Goal: Task Accomplishment & Management: Complete application form

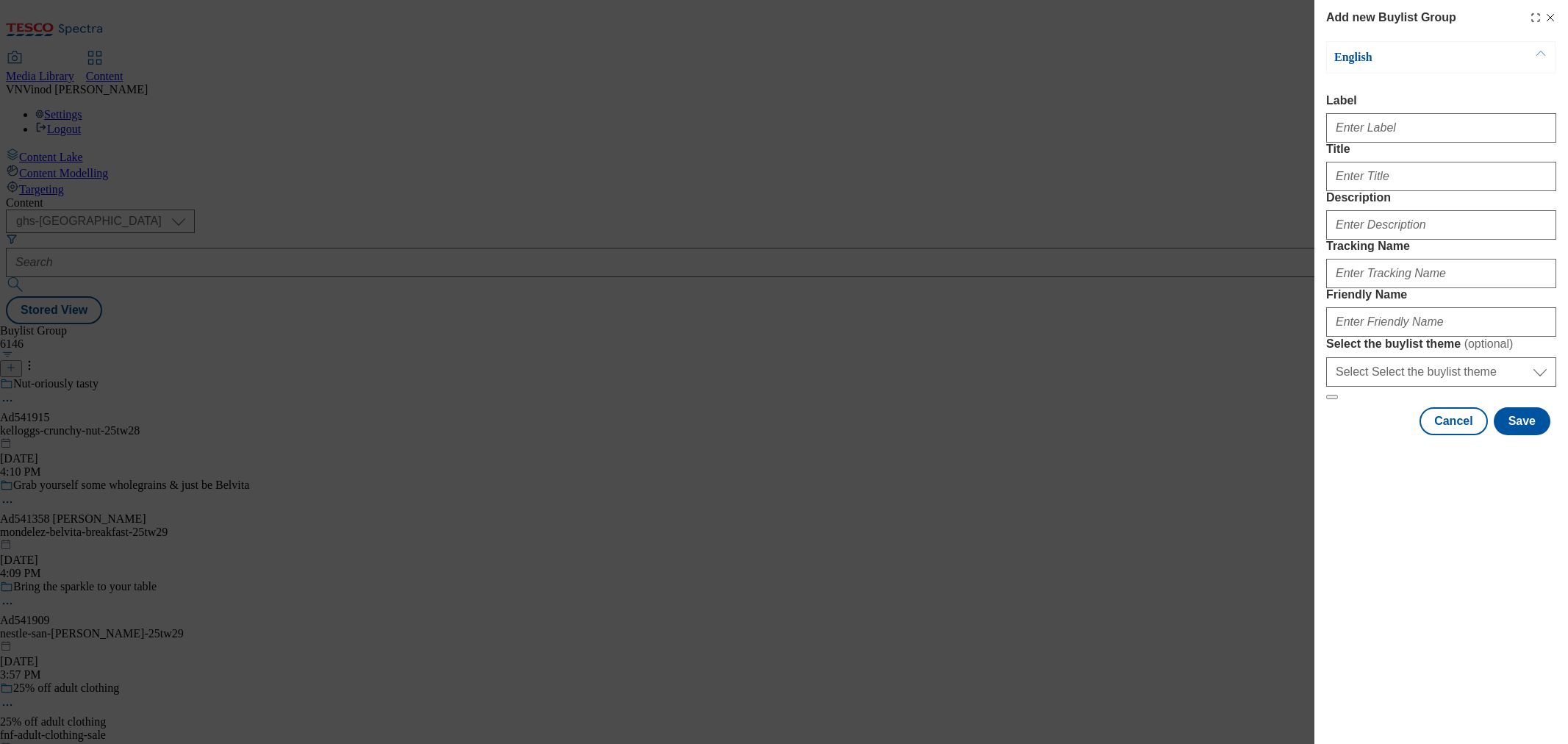
select select "ghs-[GEOGRAPHIC_DATA]"
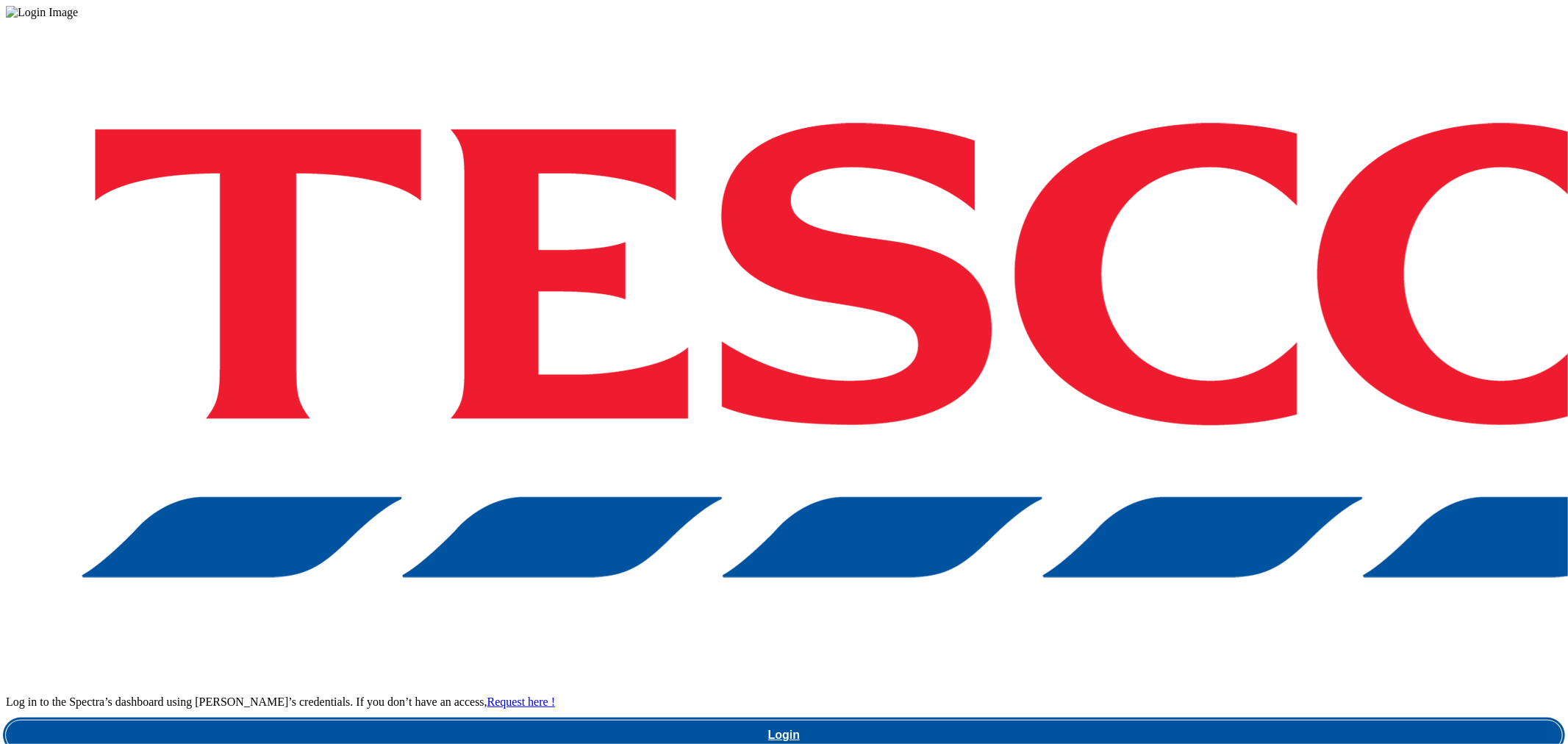
drag, startPoint x: 1158, startPoint y: 417, endPoint x: 1290, endPoint y: 453, distance: 136.8
click at [1158, 721] on link "Login" at bounding box center [783, 736] width 1556 height 29
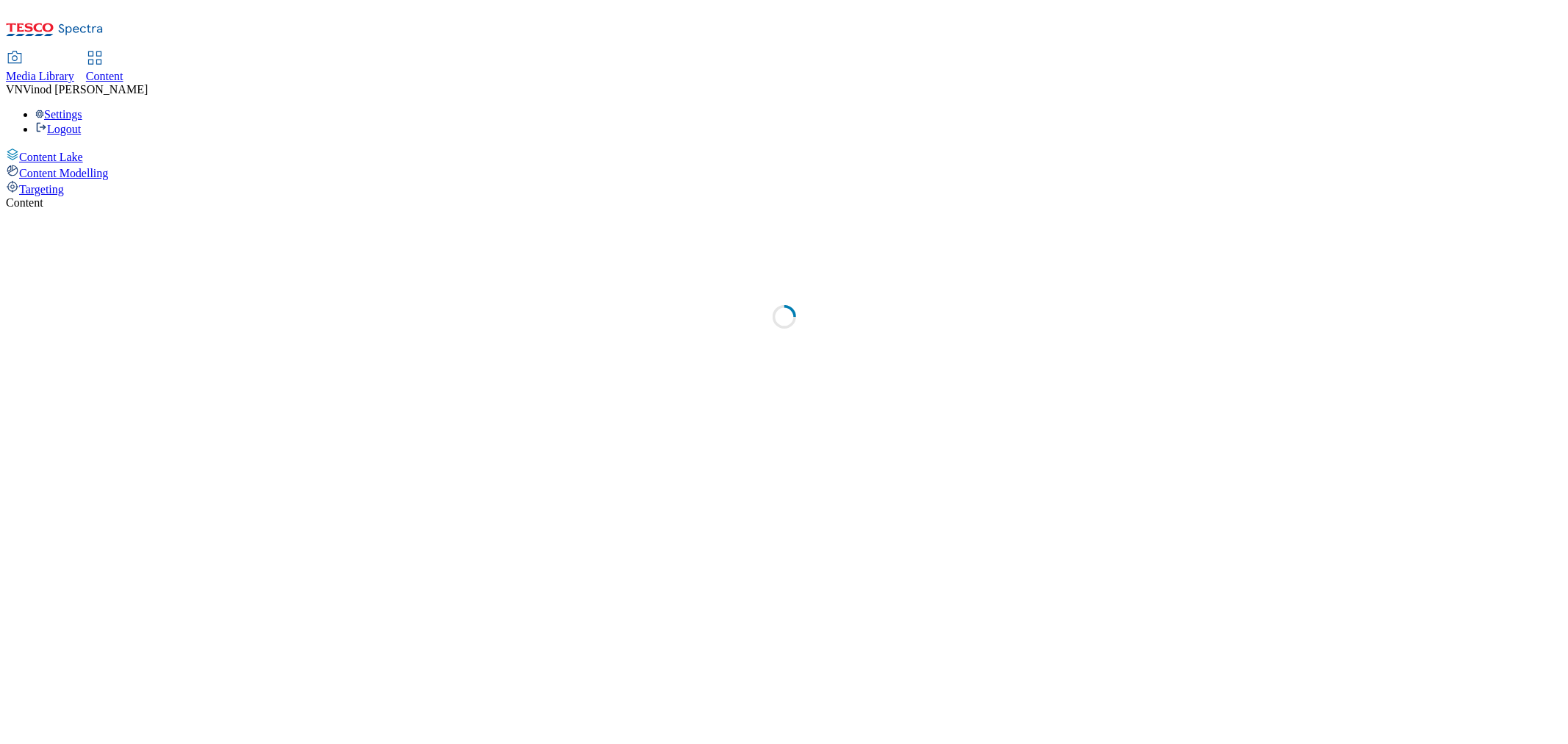
select select "ghs-[GEOGRAPHIC_DATA]"
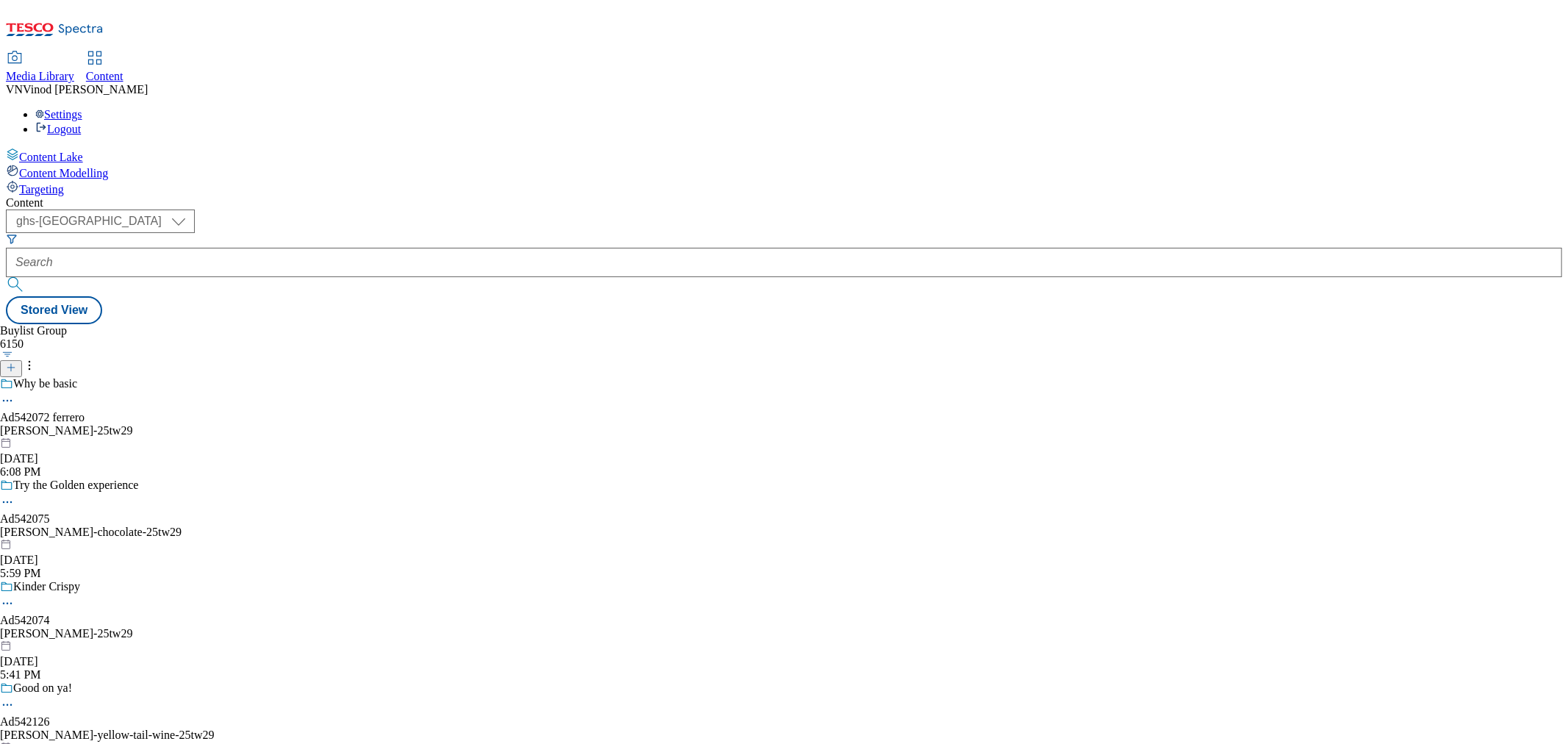
click at [22, 361] on button at bounding box center [11, 369] width 22 height 17
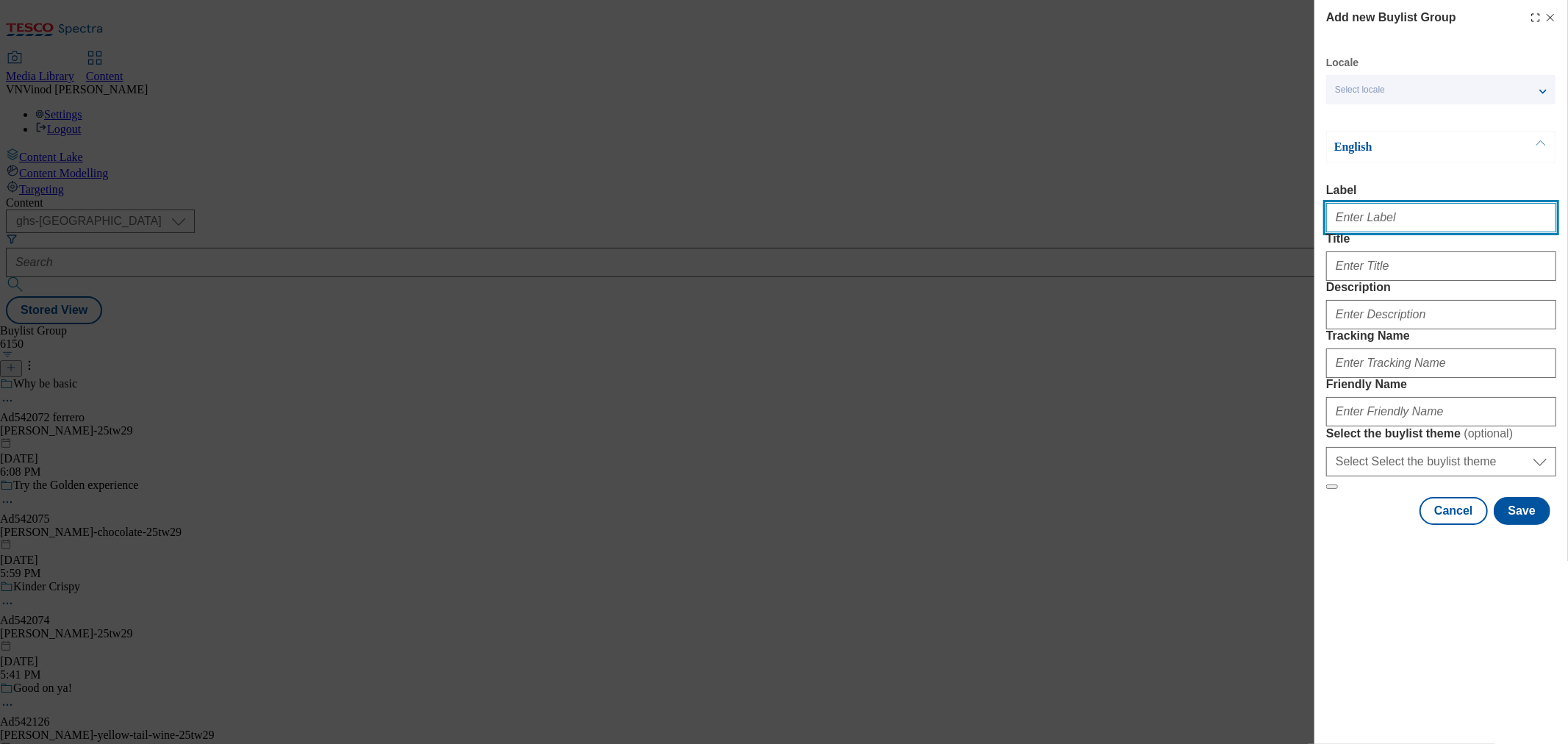
click at [1393, 219] on input "Label" at bounding box center [1441, 218] width 230 height 29
paste input "542071"
paste input "Ferrero"
click at [1375, 219] on input "Ad542071 Ferrero" at bounding box center [1441, 218] width 230 height 29
type input "Ad542071 ferrero"
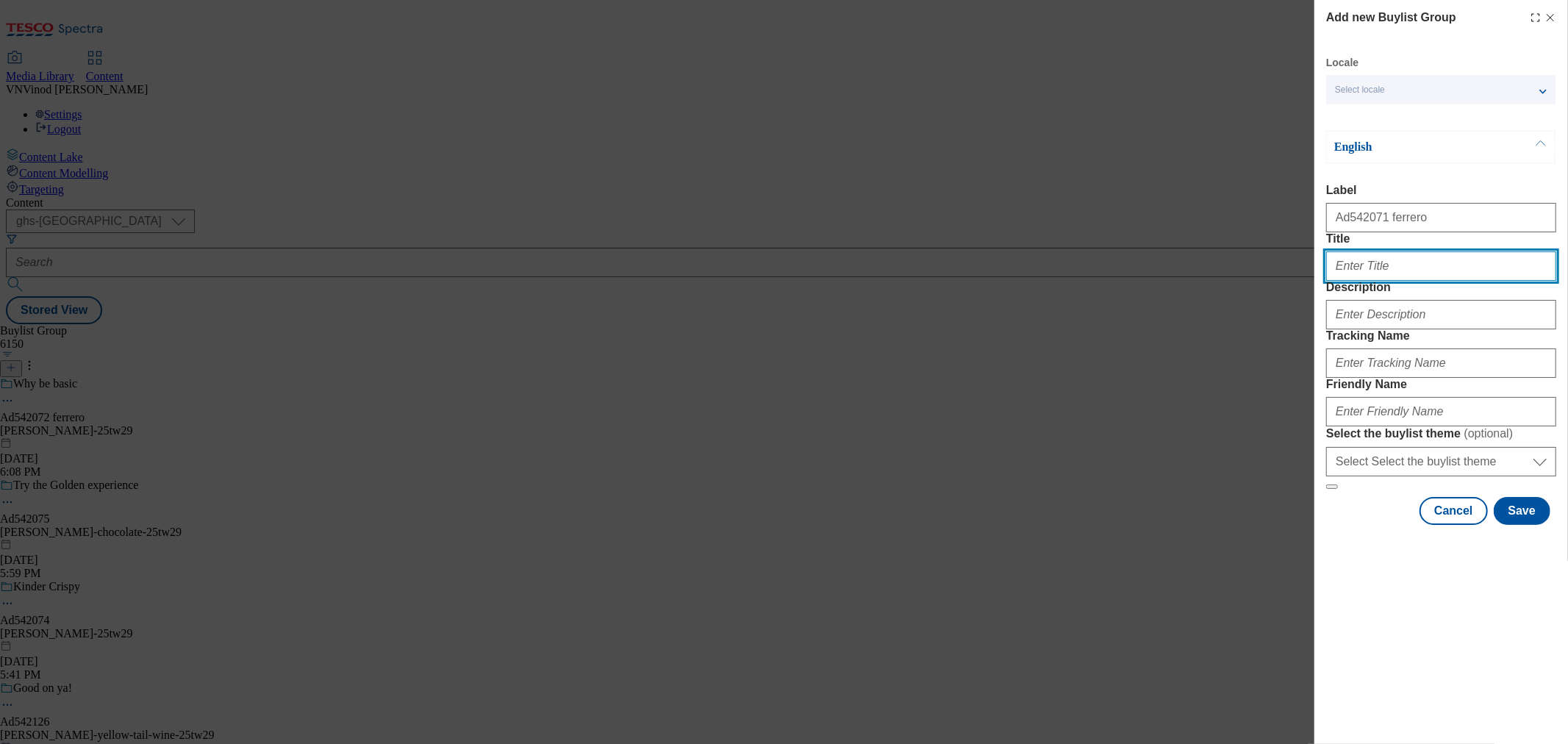
click at [1364, 280] on input "Title" at bounding box center [1441, 266] width 230 height 29
type input "[PERSON_NAME]"
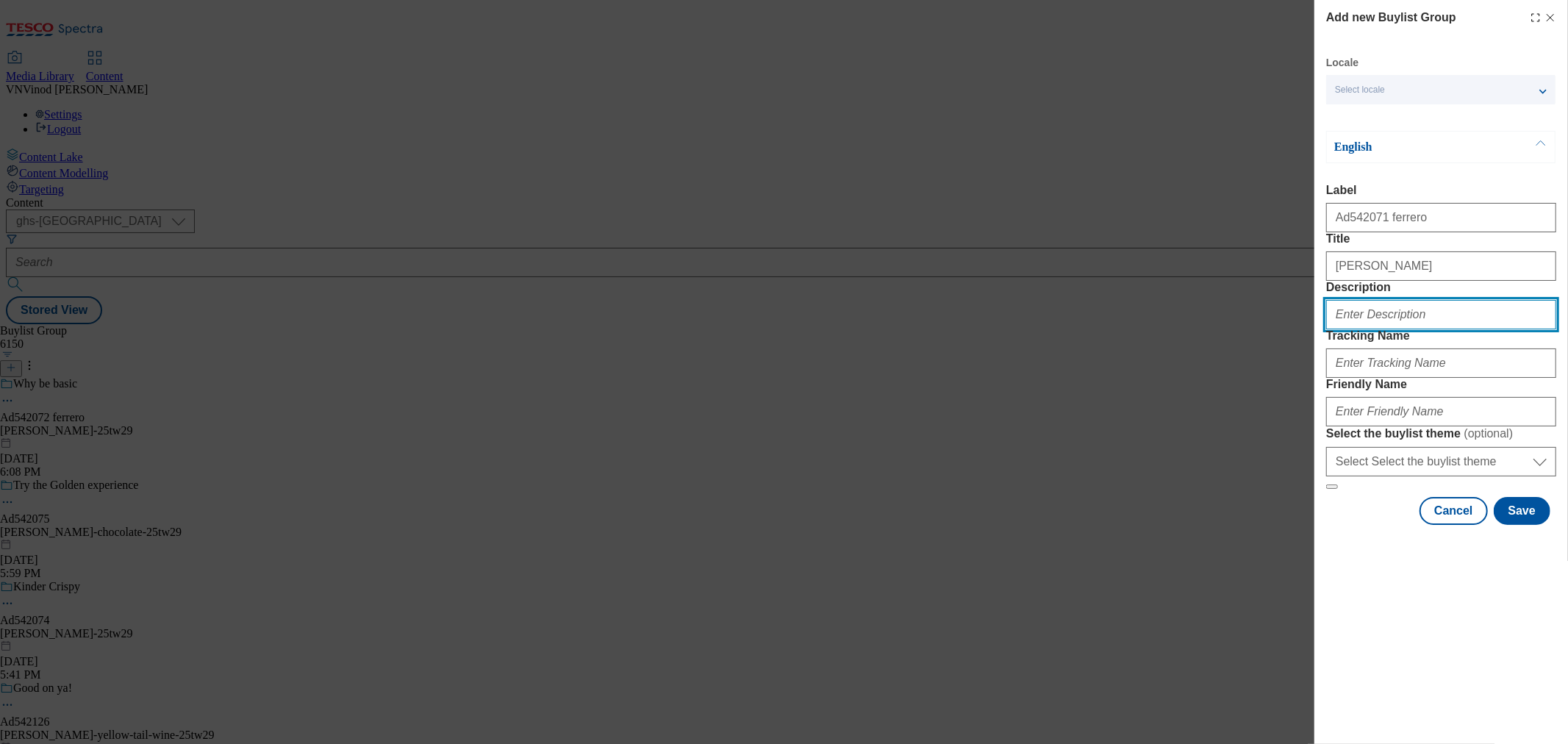
click at [1366, 329] on input "Description" at bounding box center [1441, 315] width 230 height 29
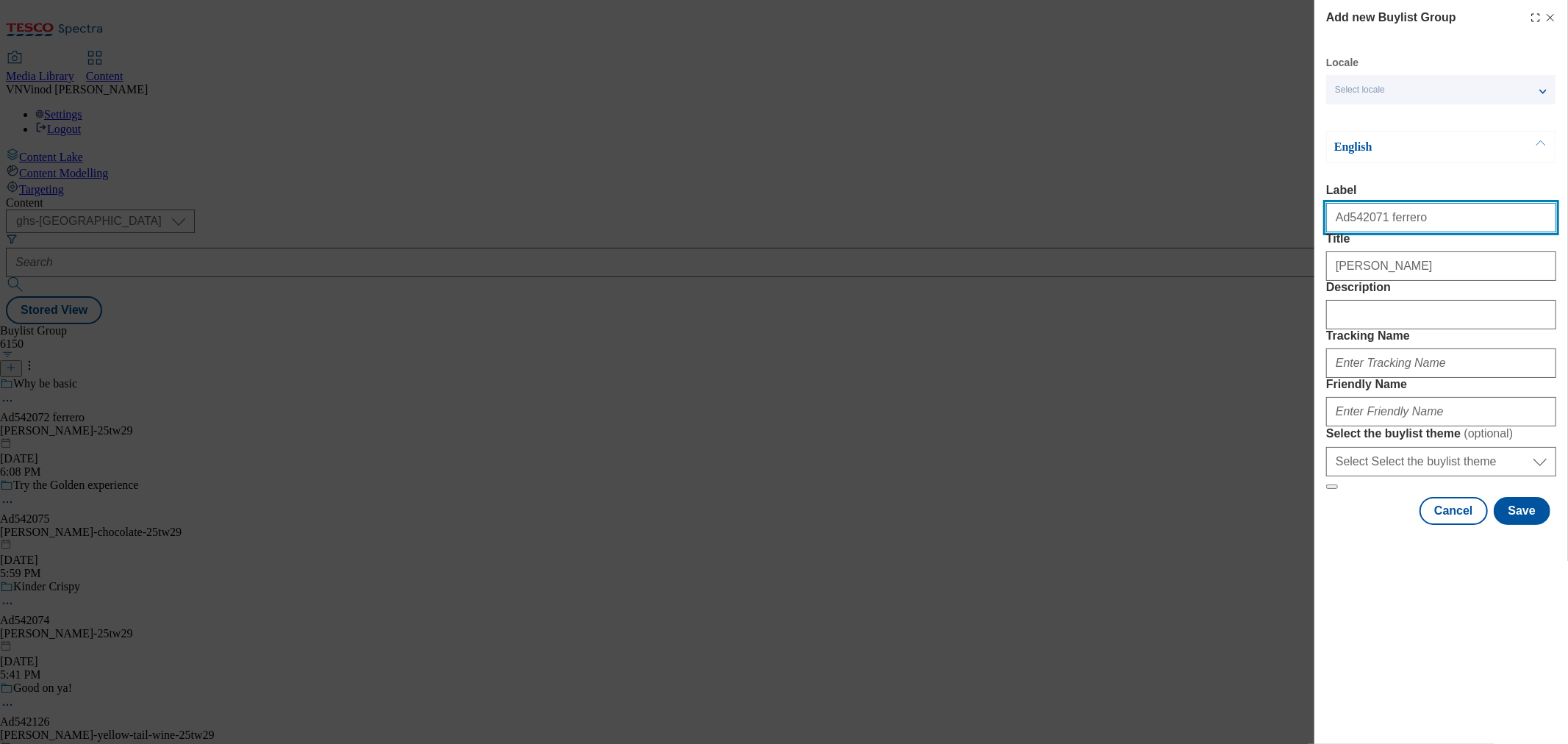
click at [1357, 231] on input "Ad542071 ferrero" at bounding box center [1441, 218] width 230 height 29
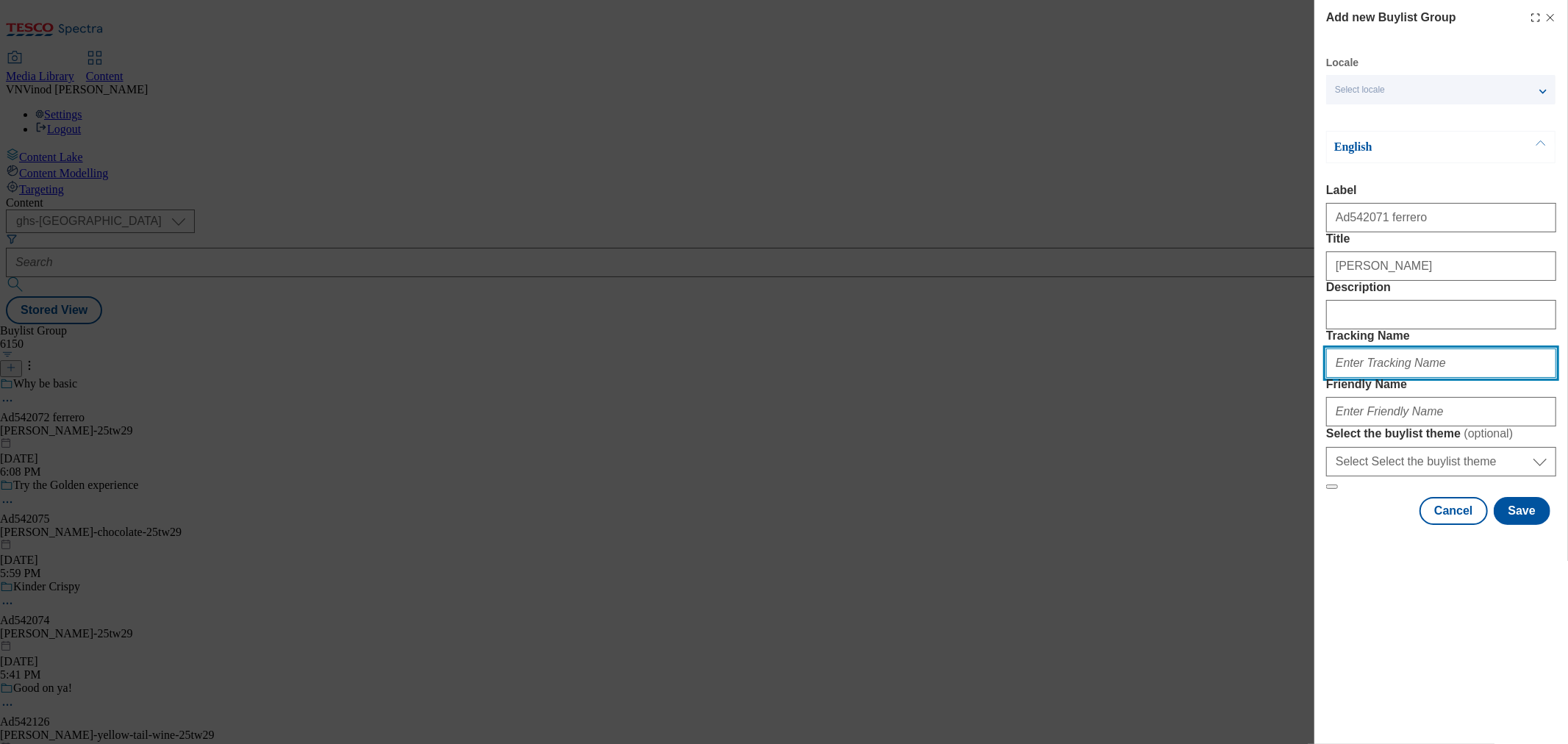
click at [1378, 378] on input "Tracking Name" at bounding box center [1441, 363] width 230 height 29
paste input "Ad542071"
click at [1363, 378] on input "Dh_ADAd542071" at bounding box center [1441, 363] width 230 height 29
type input "Dh_AD542071"
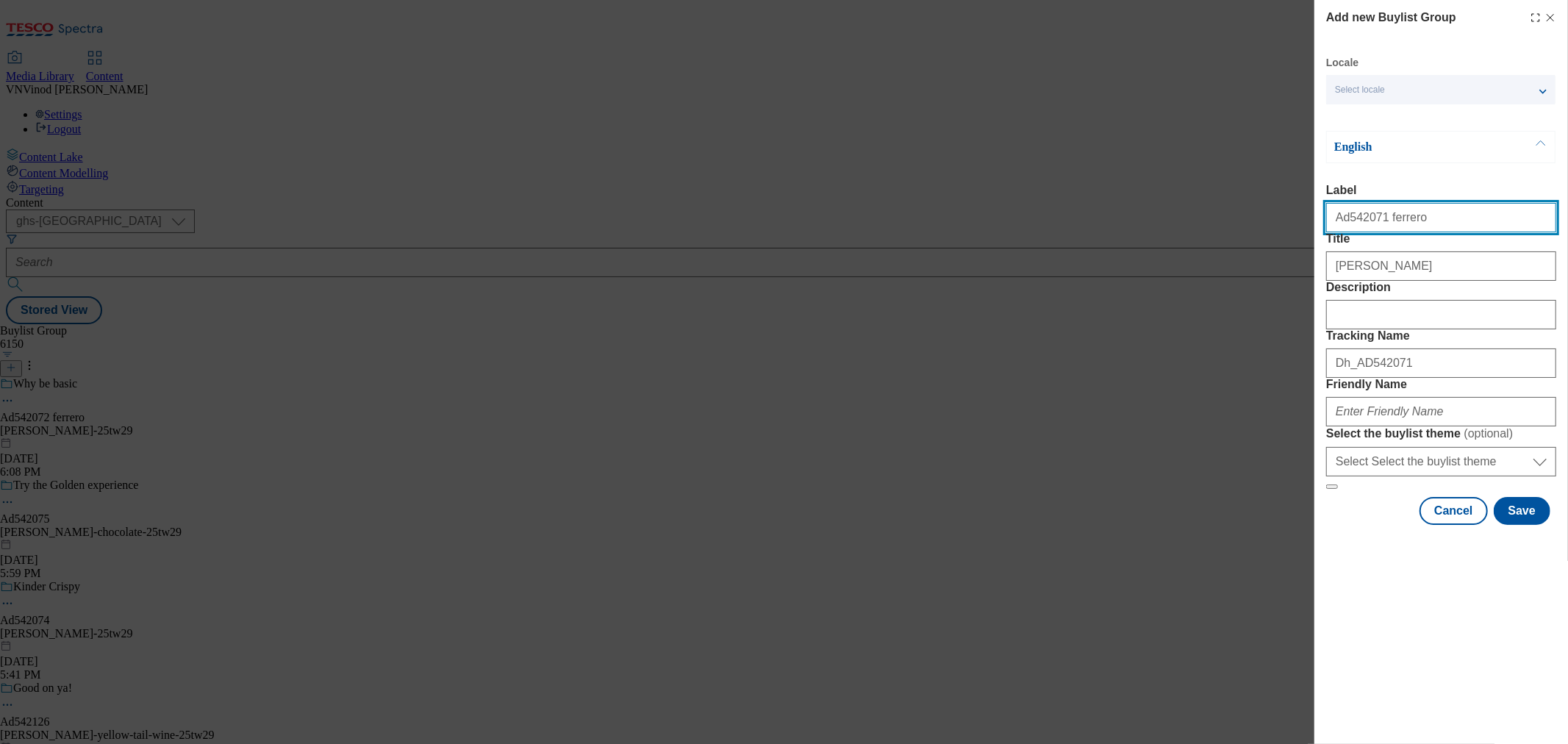
click at [1392, 225] on input "Ad542071 ferrero" at bounding box center [1441, 218] width 230 height 29
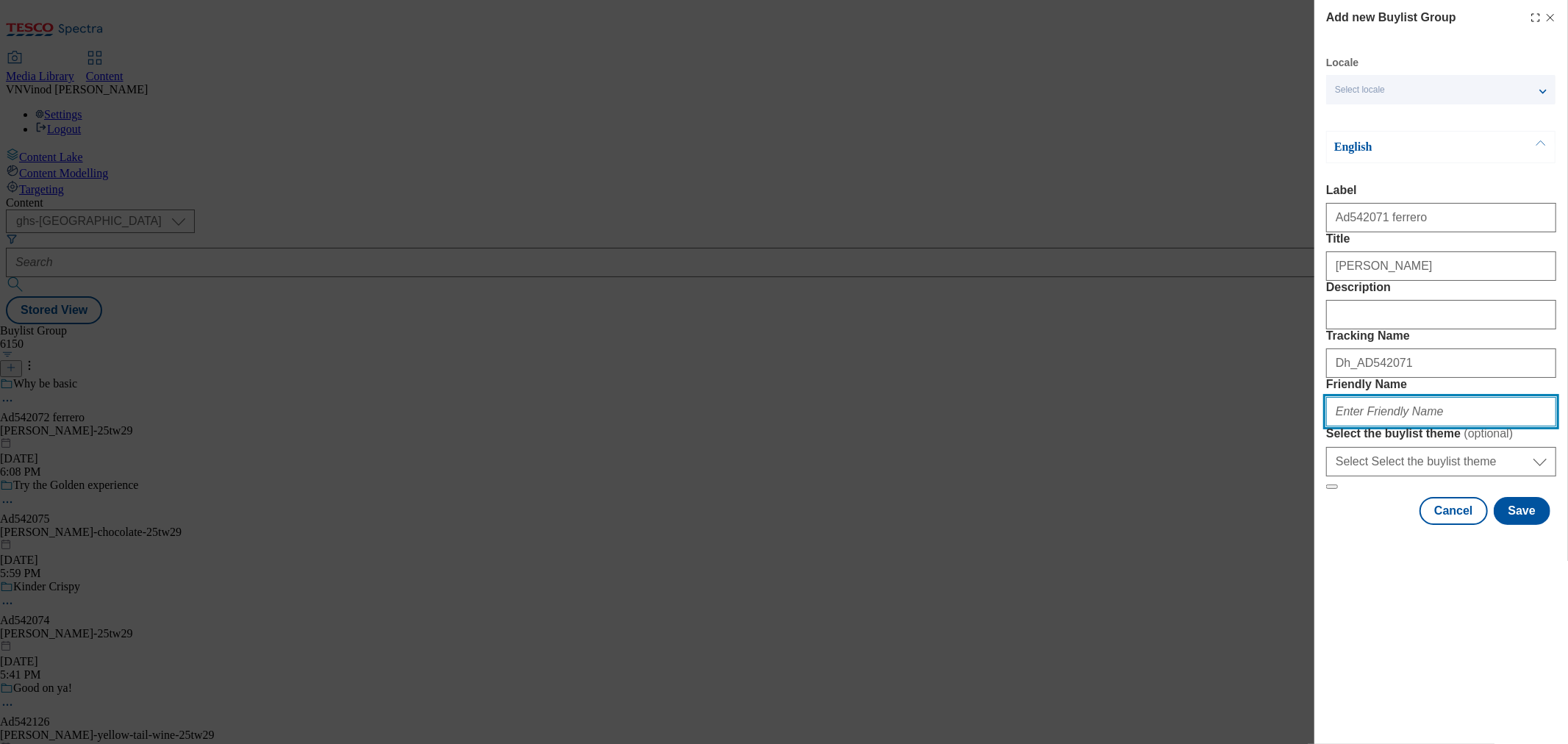
click at [1403, 427] on input "Friendly Name" at bounding box center [1441, 412] width 230 height 29
paste input "ferrero"
paste input "[PERSON_NAME]"
click at [1367, 427] on input "[PERSON_NAME] [PERSON_NAME]" at bounding box center [1441, 412] width 230 height 29
click at [1429, 427] on input "[PERSON_NAME]-[PERSON_NAME]" at bounding box center [1441, 412] width 230 height 29
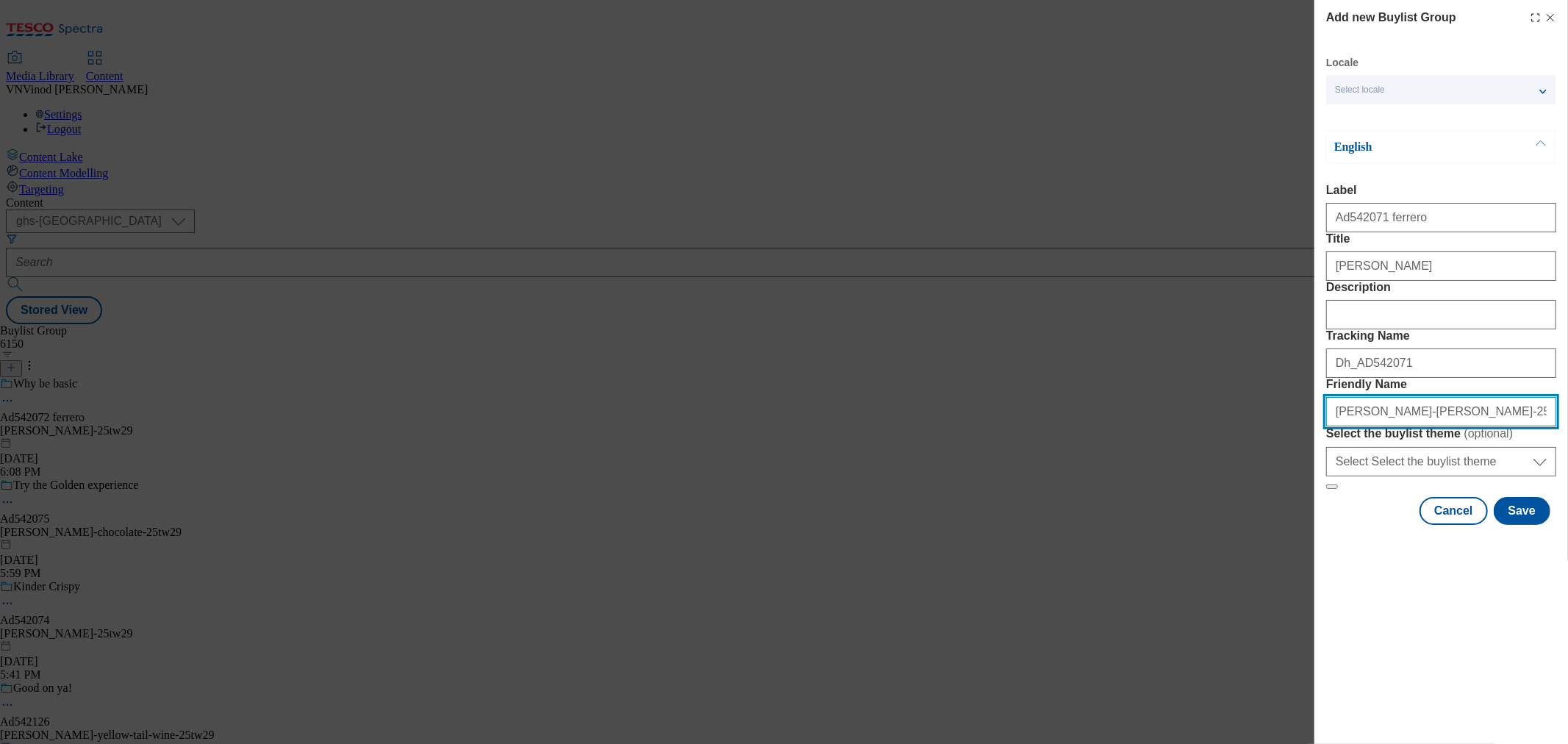
drag, startPoint x: 1456, startPoint y: 512, endPoint x: 903, endPoint y: 479, distance: 554.0
click at [903, 479] on div "Add new Buylist Group Locale Select locale English Welsh English Label Ad542071…" at bounding box center [784, 372] width 1568 height 744
type input "[PERSON_NAME]-[PERSON_NAME]-25tw29"
drag, startPoint x: 1539, startPoint y: 645, endPoint x: 1514, endPoint y: 658, distance: 28.2
click at [1538, 525] on button "Save" at bounding box center [1522, 511] width 57 height 28
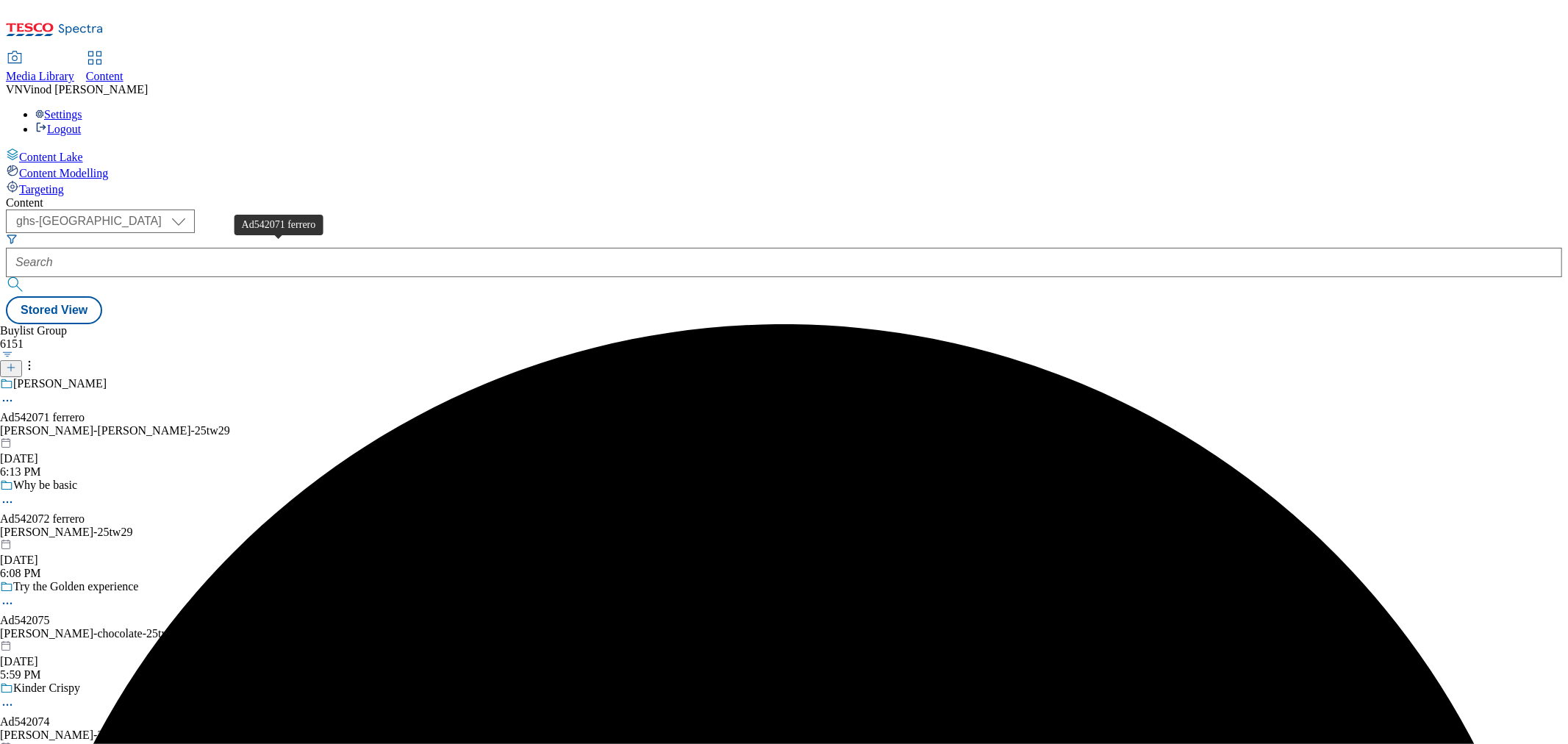
click at [85, 411] on div "Ad542071 ferrero" at bounding box center [42, 418] width 85 height 13
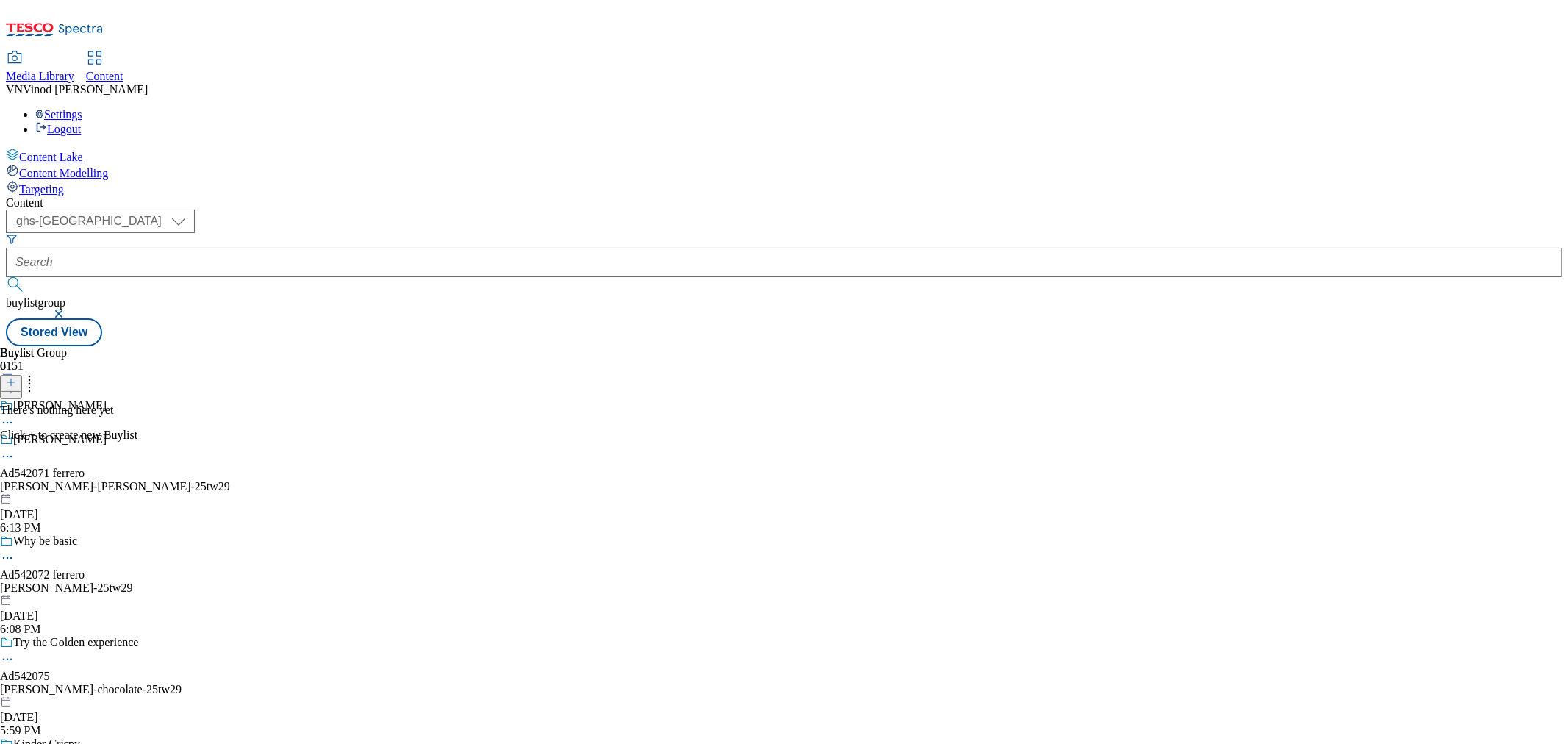
click at [17, 377] on icon at bounding box center [10, 382] width 10 height 10
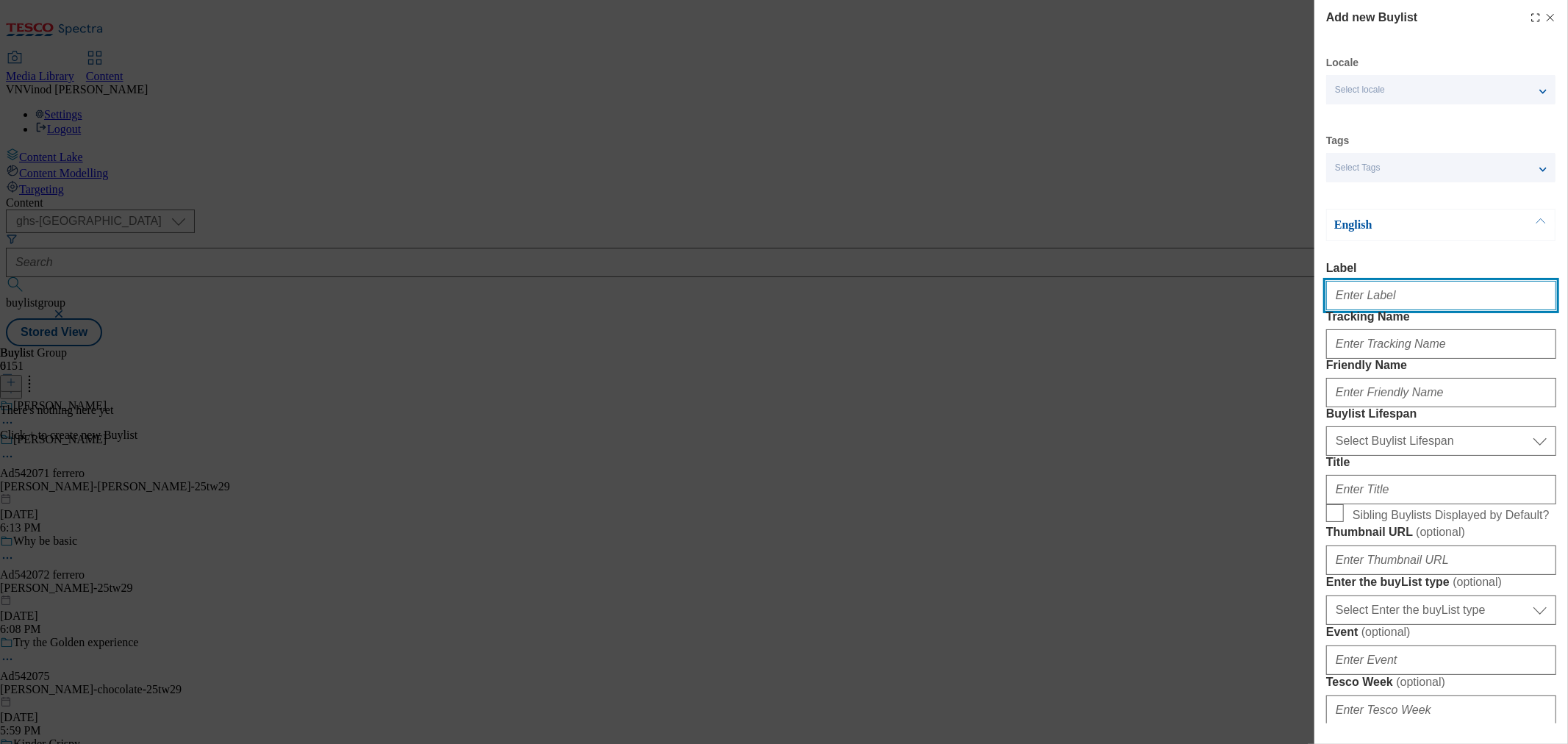
click at [1387, 305] on input "Label" at bounding box center [1441, 295] width 230 height 29
paste input "542071"
type input "Ad542071"
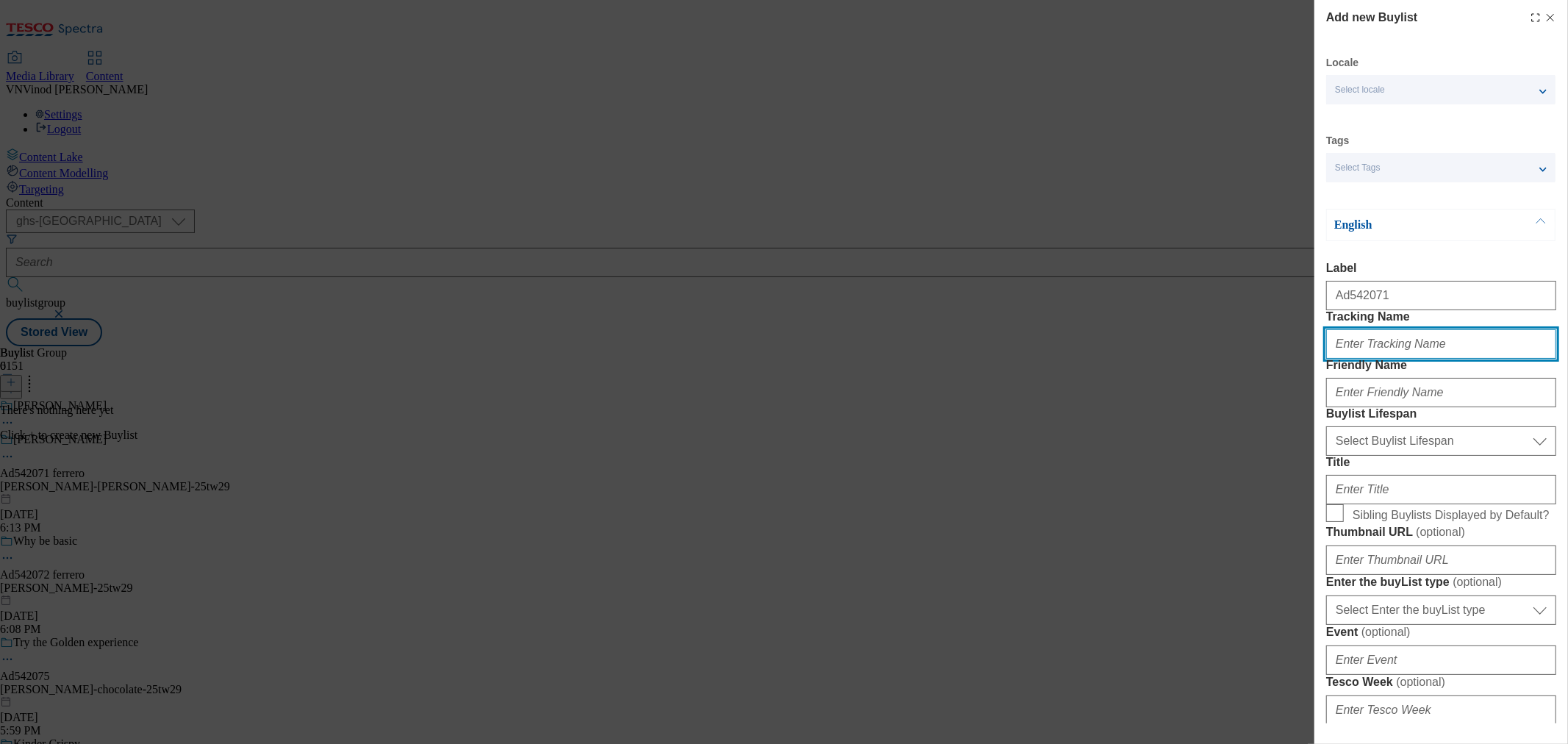
click at [1373, 359] on input "Tracking Name" at bounding box center [1441, 344] width 230 height 29
paste input "542071"
type input "Dh_AD542071"
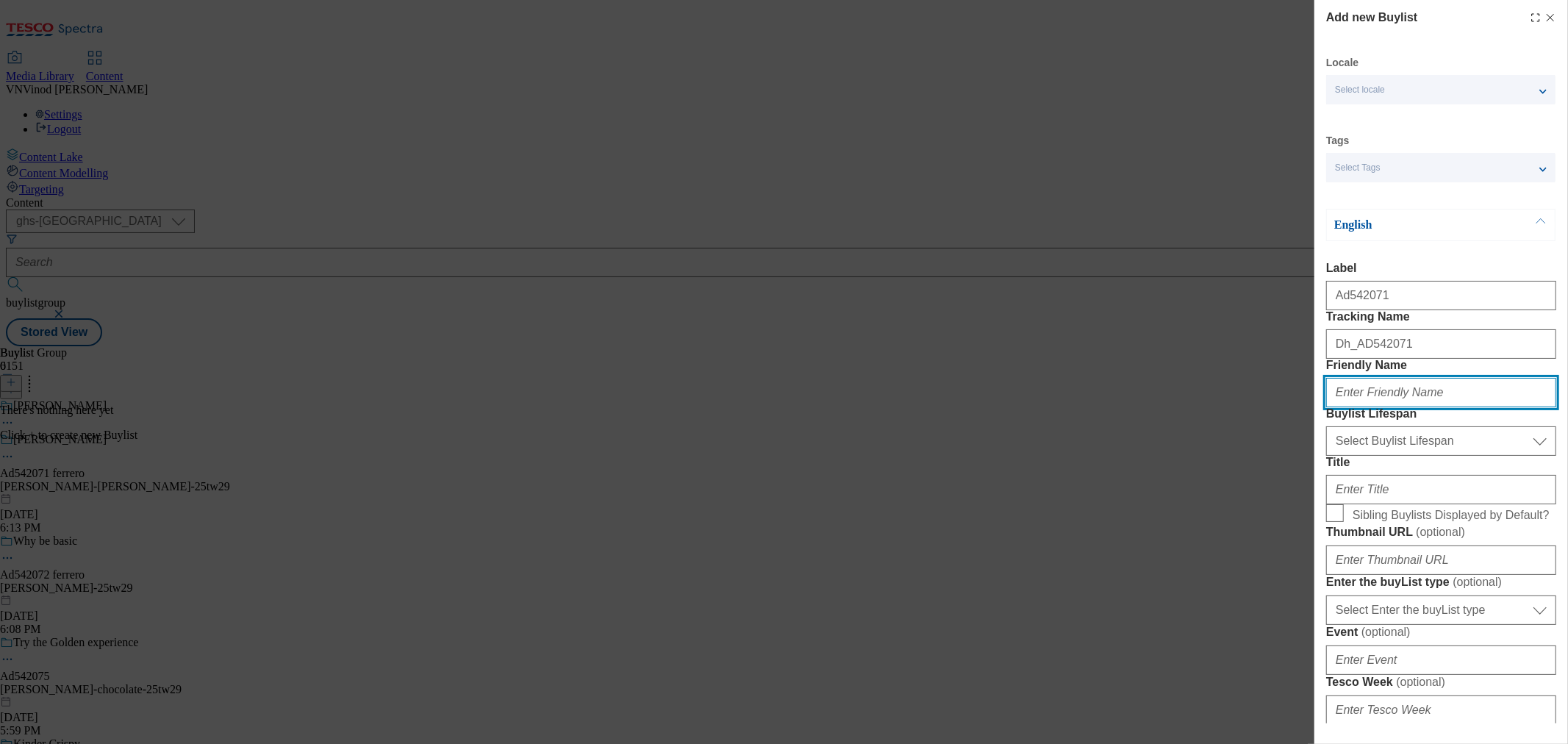
click at [1407, 407] on input "Friendly Name" at bounding box center [1441, 393] width 230 height 29
paste input "ferrero"
type input "ferrero"
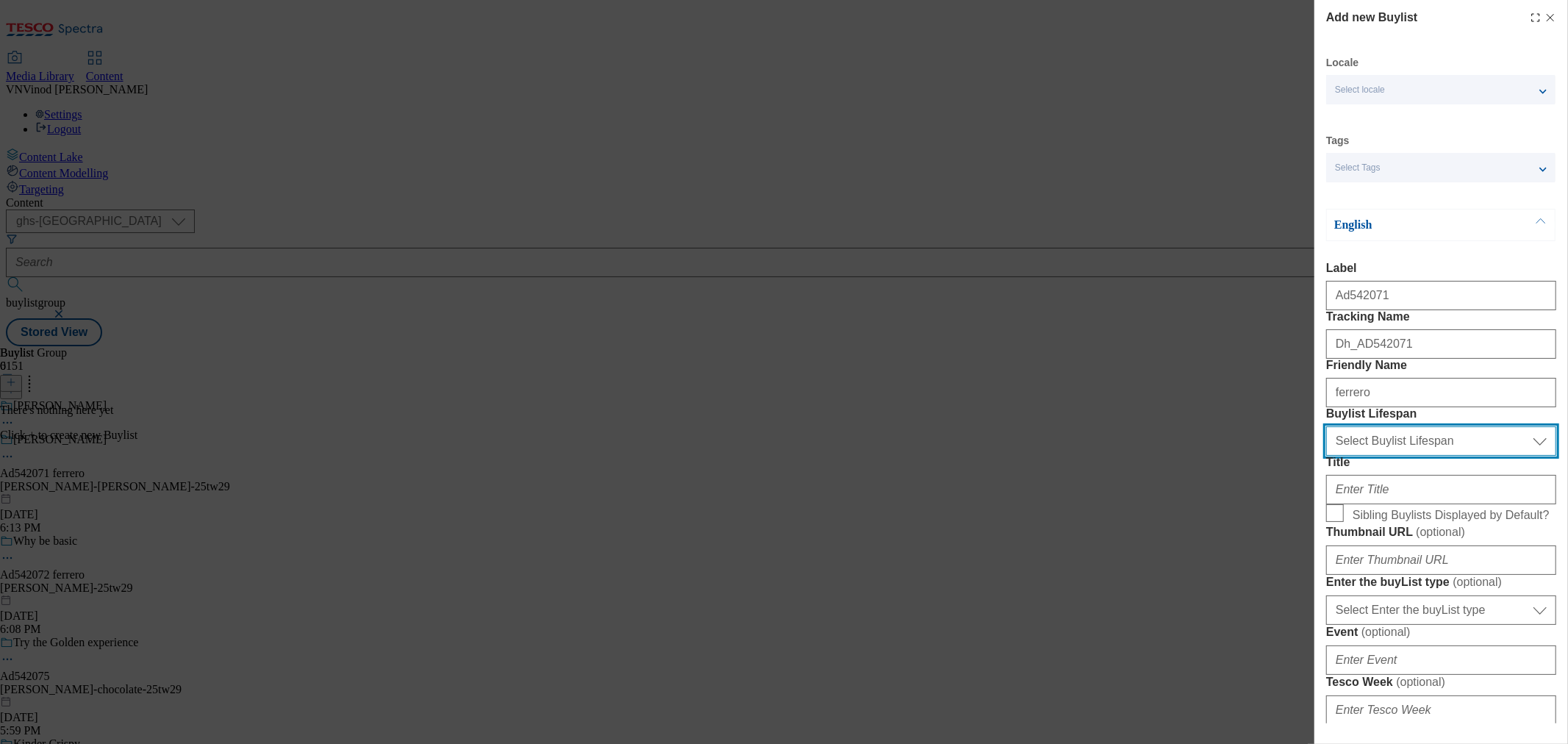
click at [1413, 456] on select "Select Buylist Lifespan evergreen seasonal tactical" at bounding box center [1441, 441] width 230 height 29
select select "tactical"
click at [1326, 456] on select "Select Buylist Lifespan evergreen seasonal tactical" at bounding box center [1441, 441] width 230 height 29
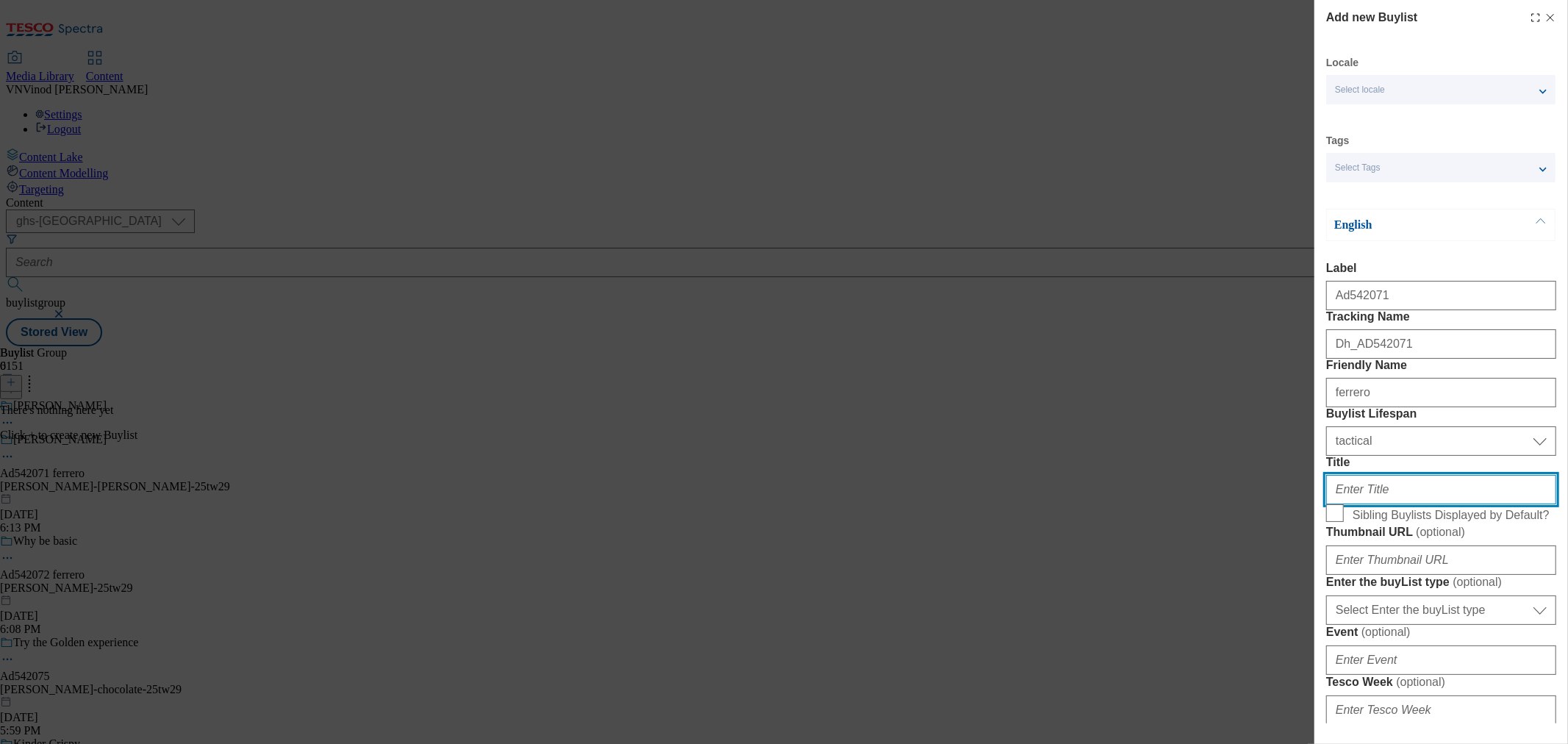
click at [1383, 505] on input "Title" at bounding box center [1441, 490] width 230 height 29
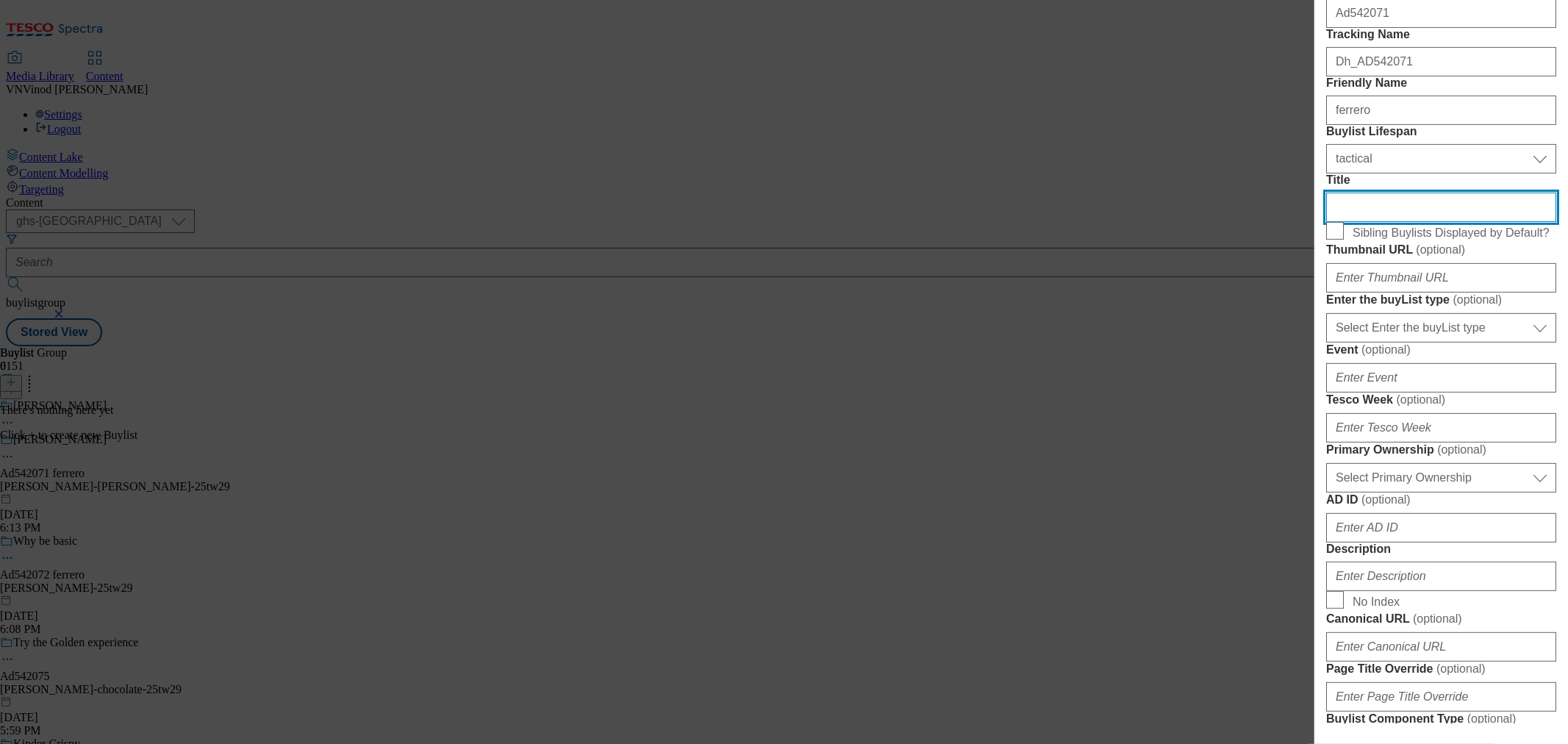
scroll to position [326, 0]
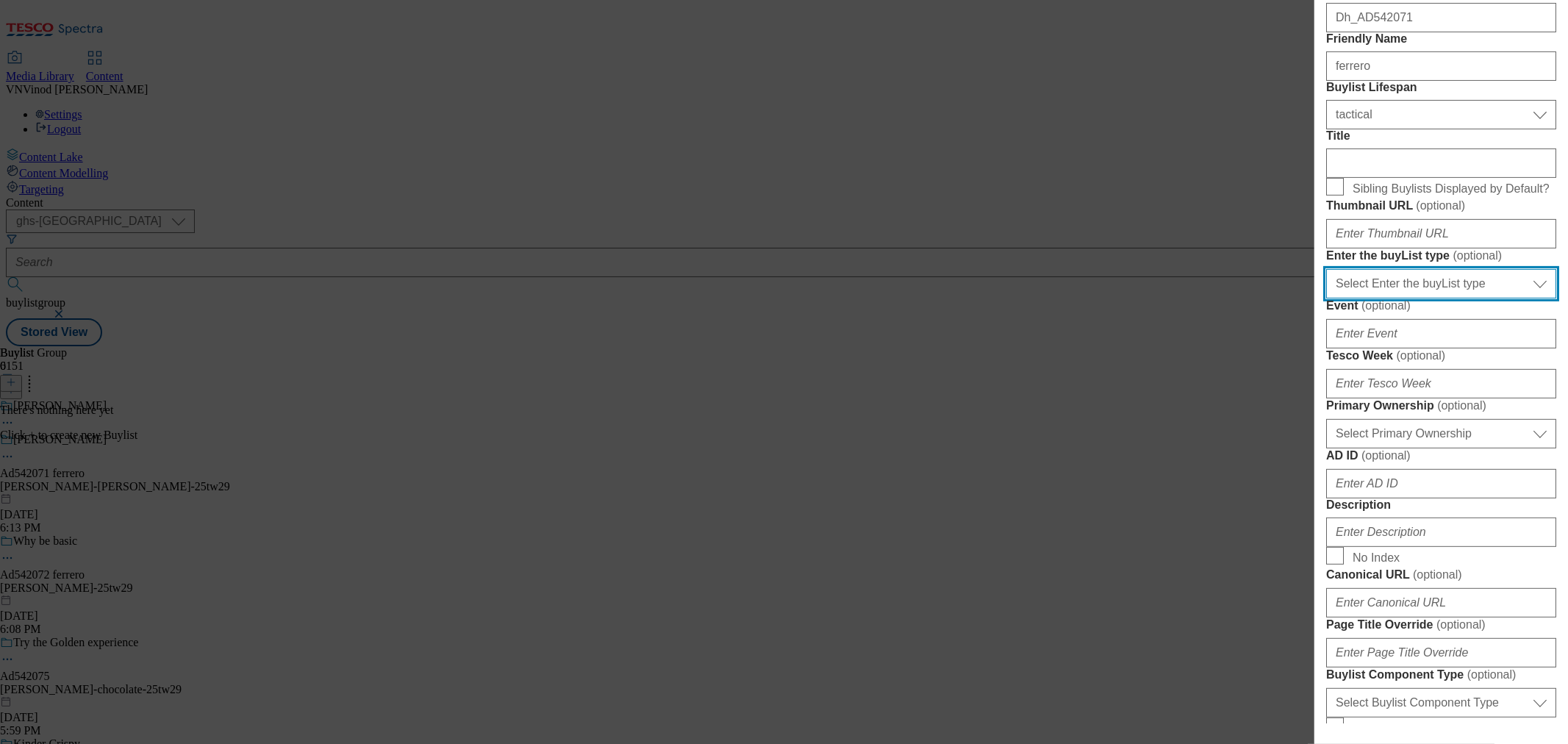
click at [1439, 299] on select "Select Enter the buyList type event supplier funded long term >4 weeks supplier…" at bounding box center [1441, 284] width 230 height 29
select select "supplier funded short term 1-3 weeks"
click at [1326, 299] on select "Select Enter the buyList type event supplier funded long term >4 weeks supplier…" at bounding box center [1441, 284] width 230 height 29
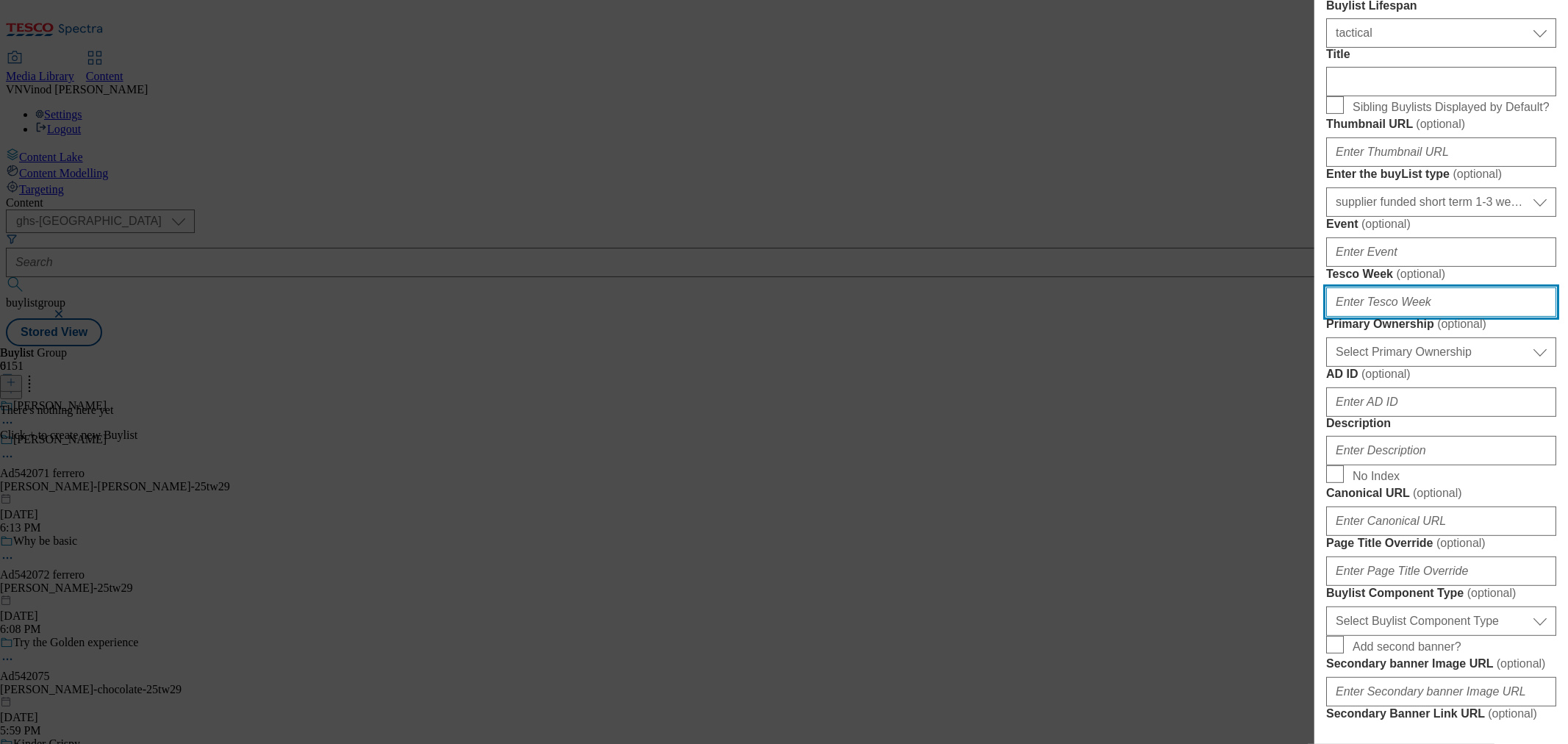
click at [1411, 317] on input "Tesco Week ( optional )" at bounding box center [1441, 303] width 230 height 29
type input "29"
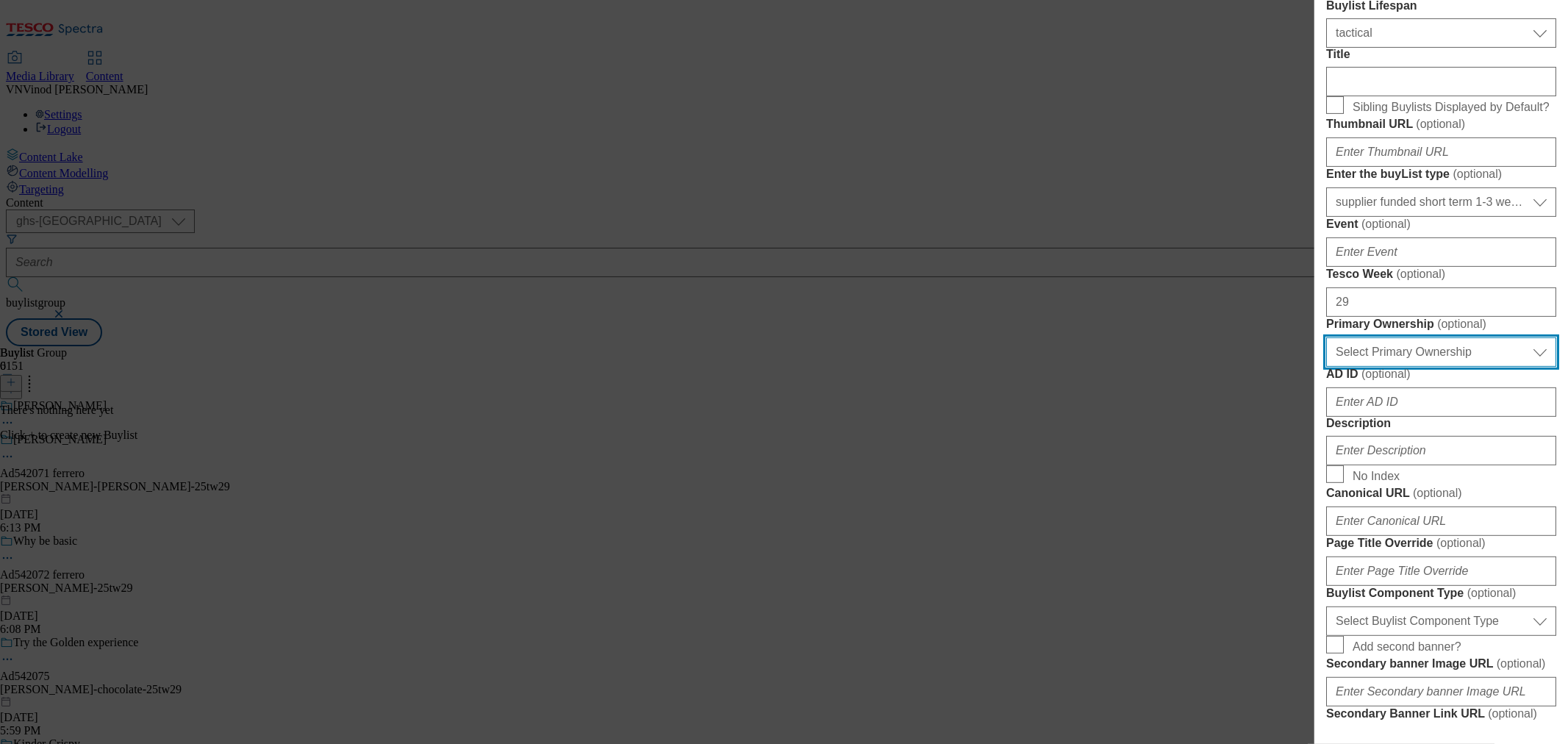
click at [1422, 367] on select "Select Primary Ownership [PERSON_NAME]" at bounding box center [1441, 352] width 230 height 29
select select "dunnhumby"
click at [1326, 367] on select "Select Primary Ownership [PERSON_NAME]" at bounding box center [1441, 352] width 230 height 29
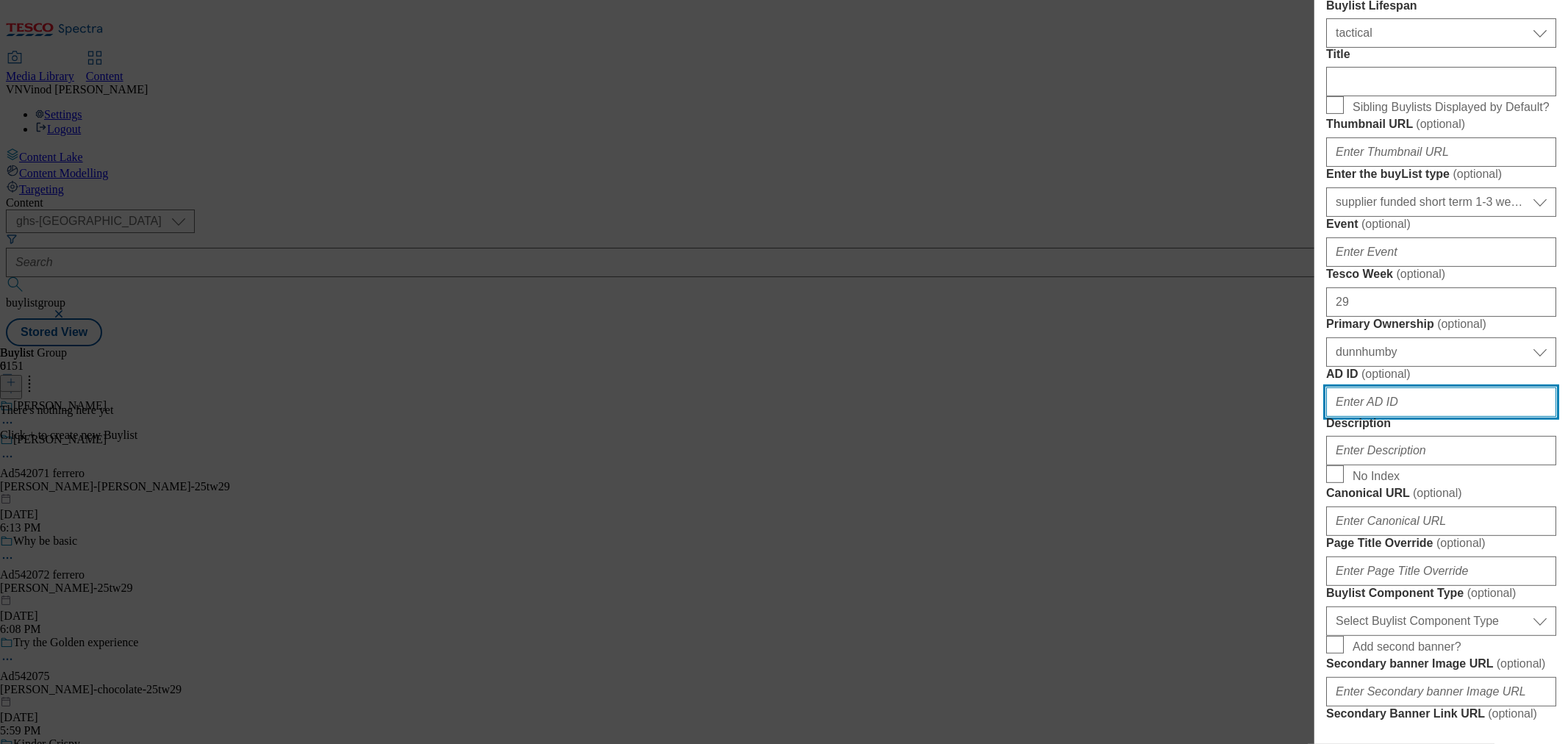
click at [1403, 417] on input "AD ID ( optional )" at bounding box center [1441, 402] width 230 height 29
paste input "542071"
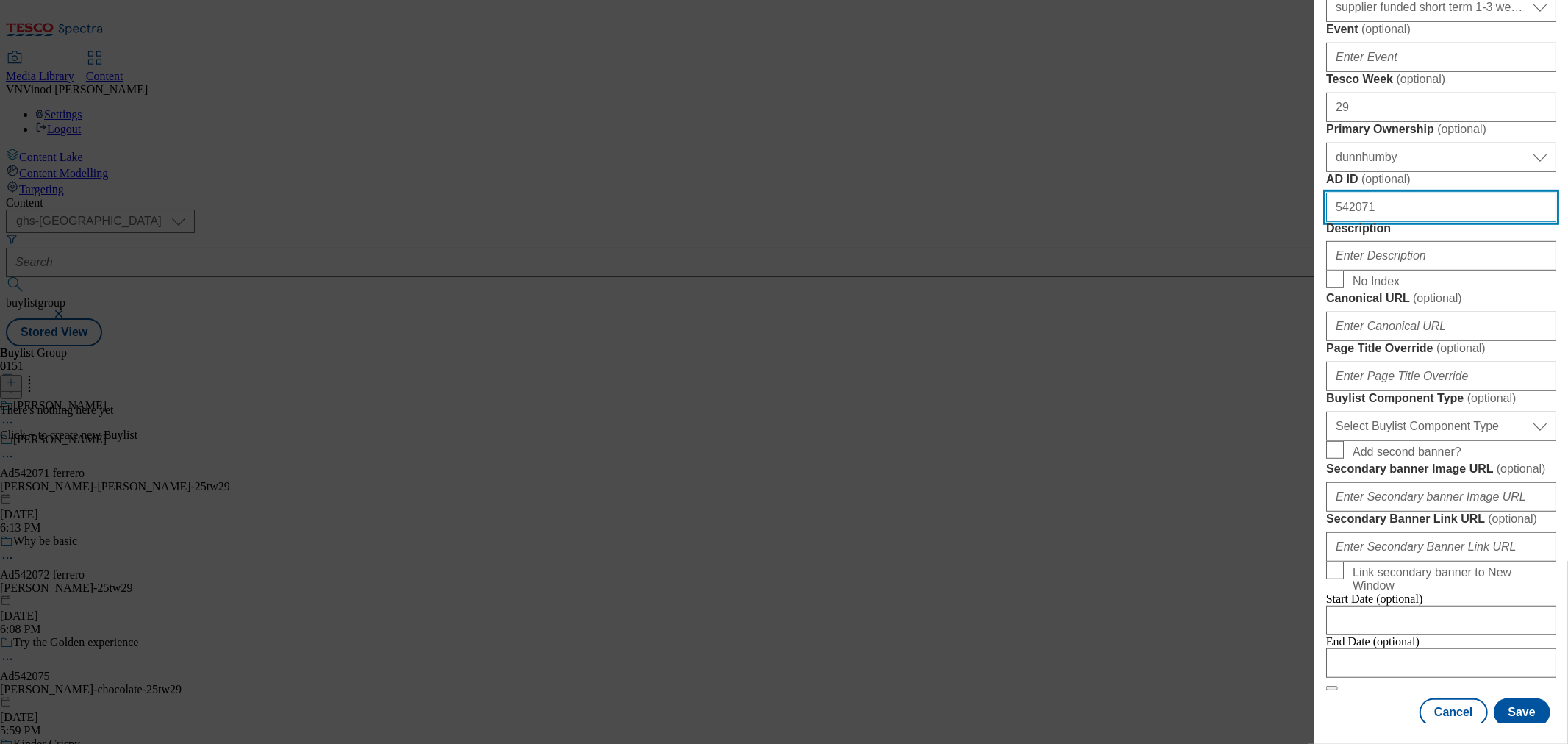
scroll to position [653, 0]
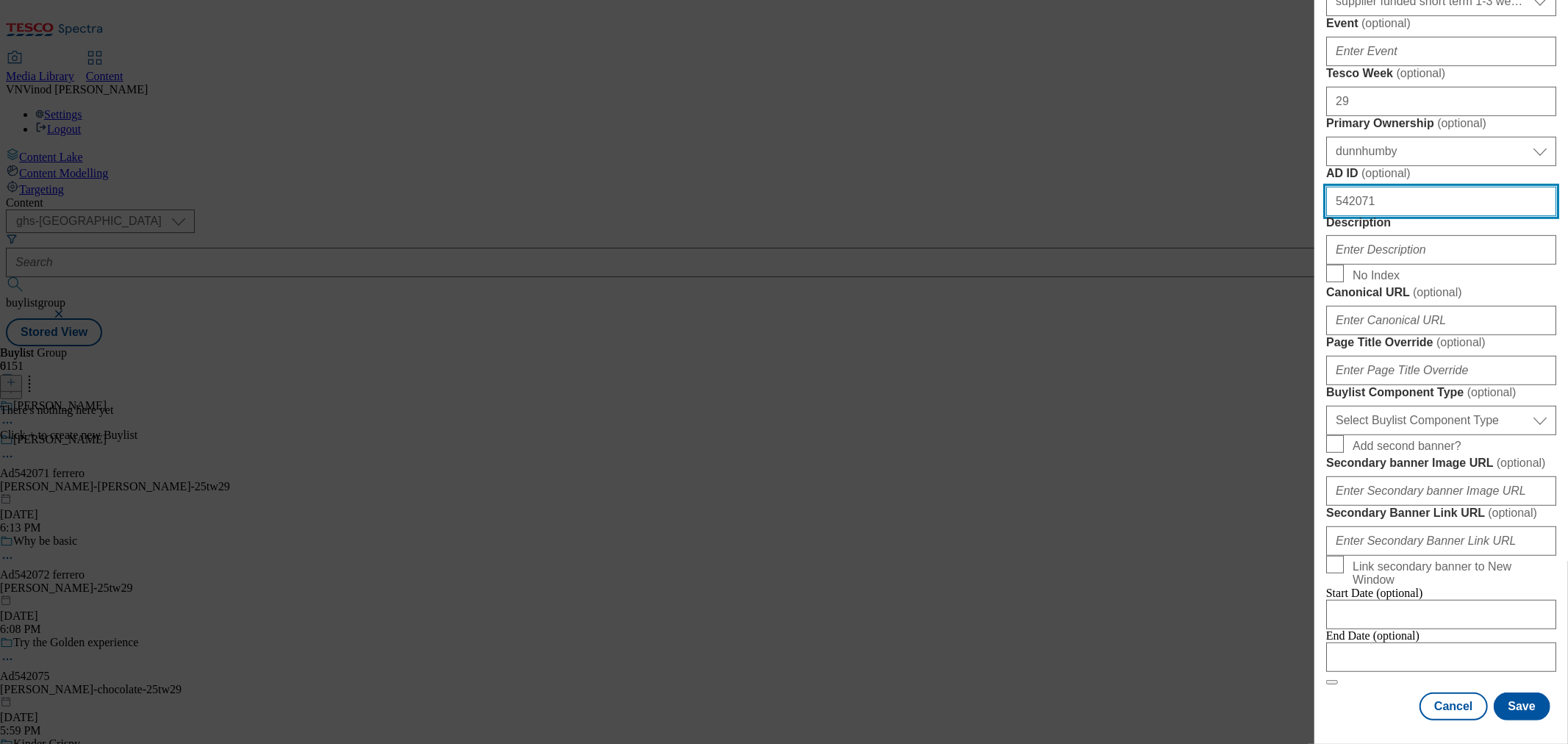
type input "542071"
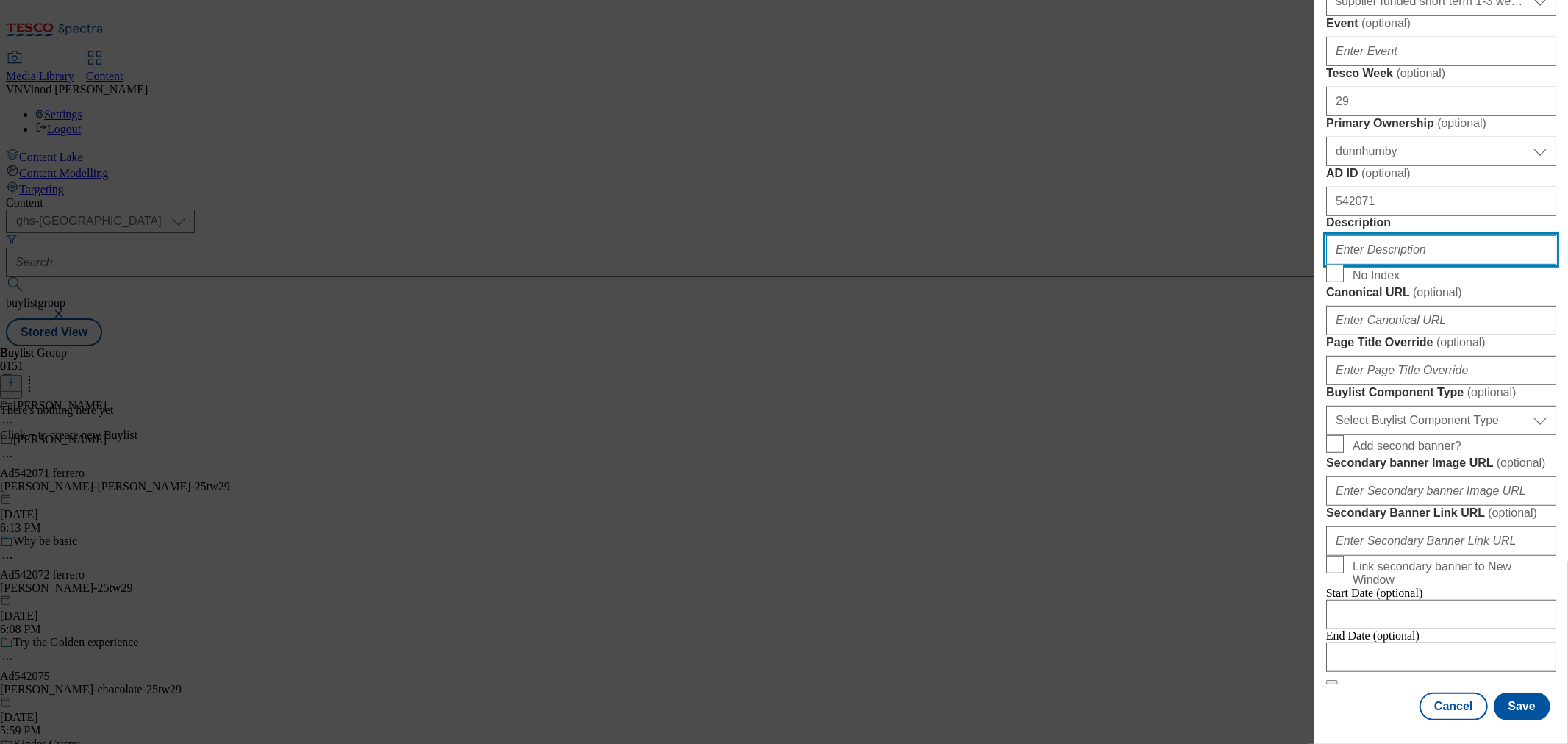
click at [1437, 265] on input "Description" at bounding box center [1441, 250] width 230 height 29
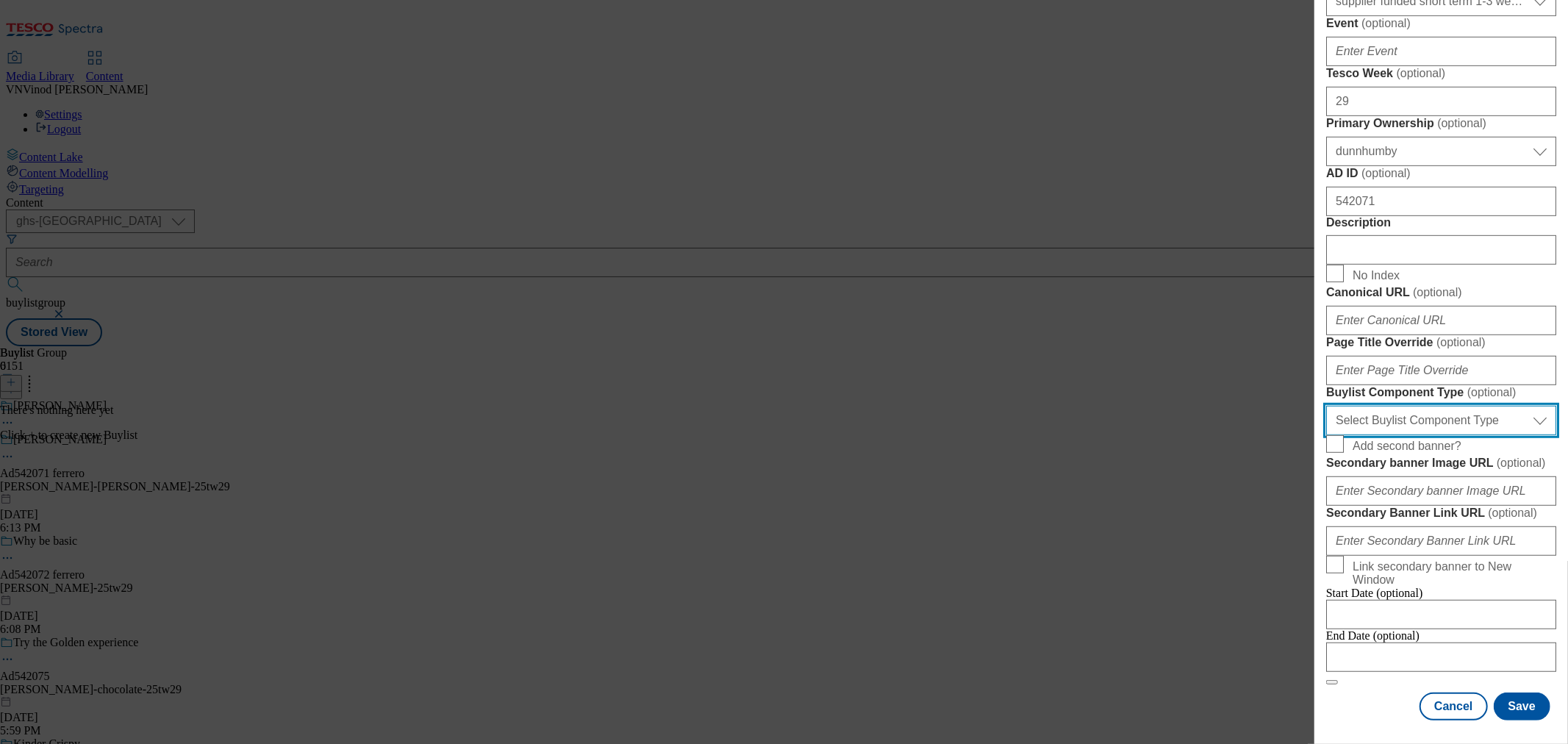
click at [1462, 406] on select "Select Buylist Component Type Banner Competition Header Meal" at bounding box center [1441, 420] width 230 height 29
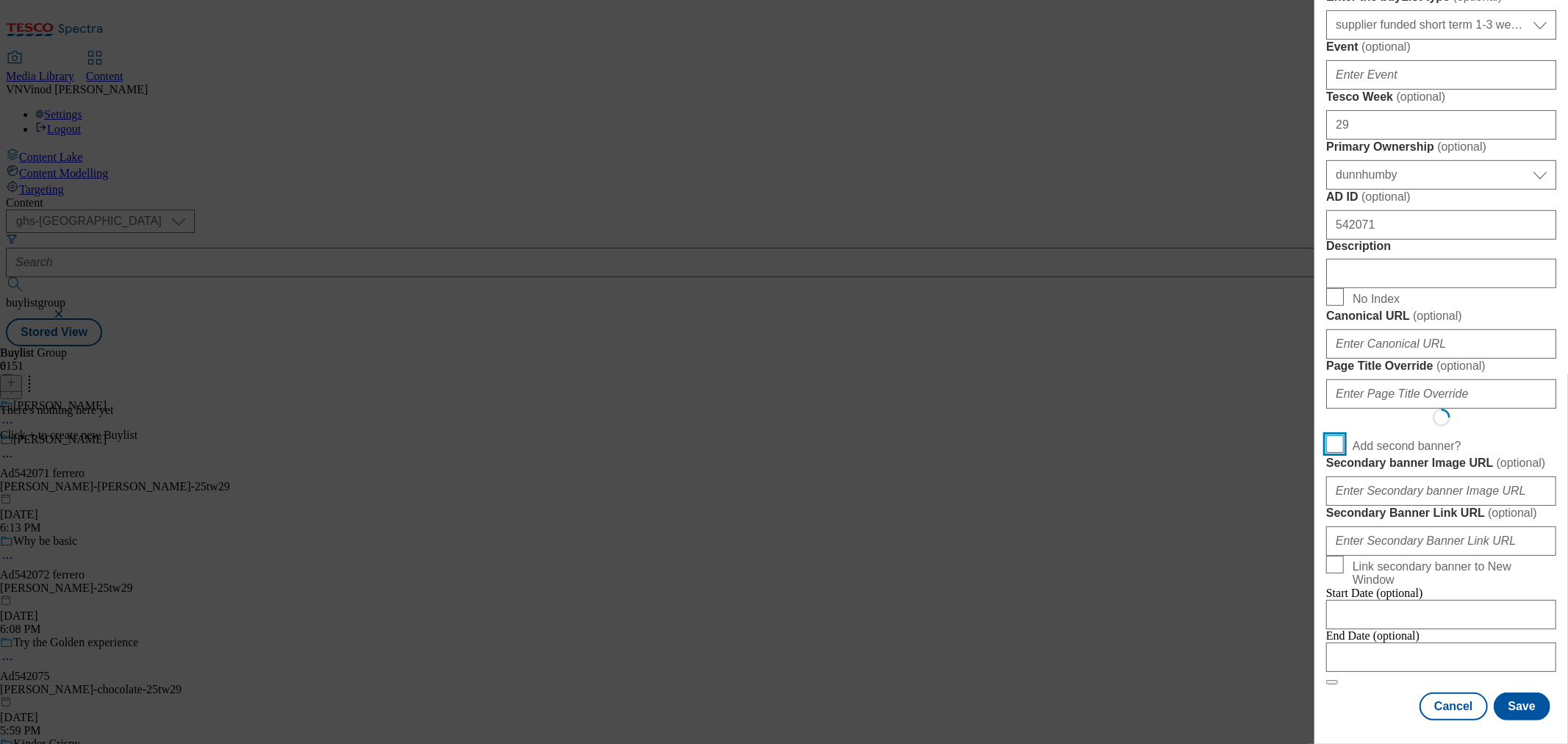
scroll to position [2, 0]
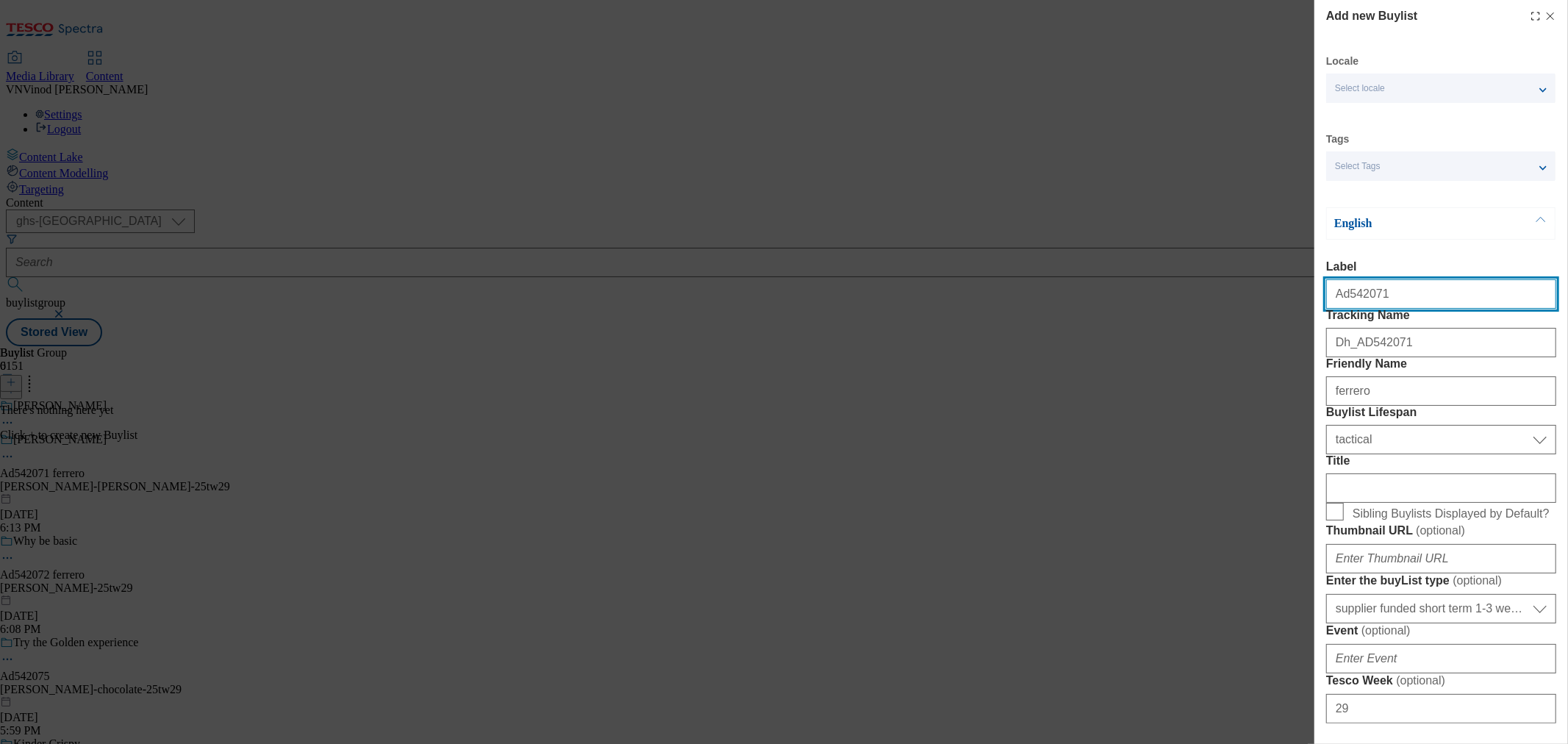
select select "Banner"
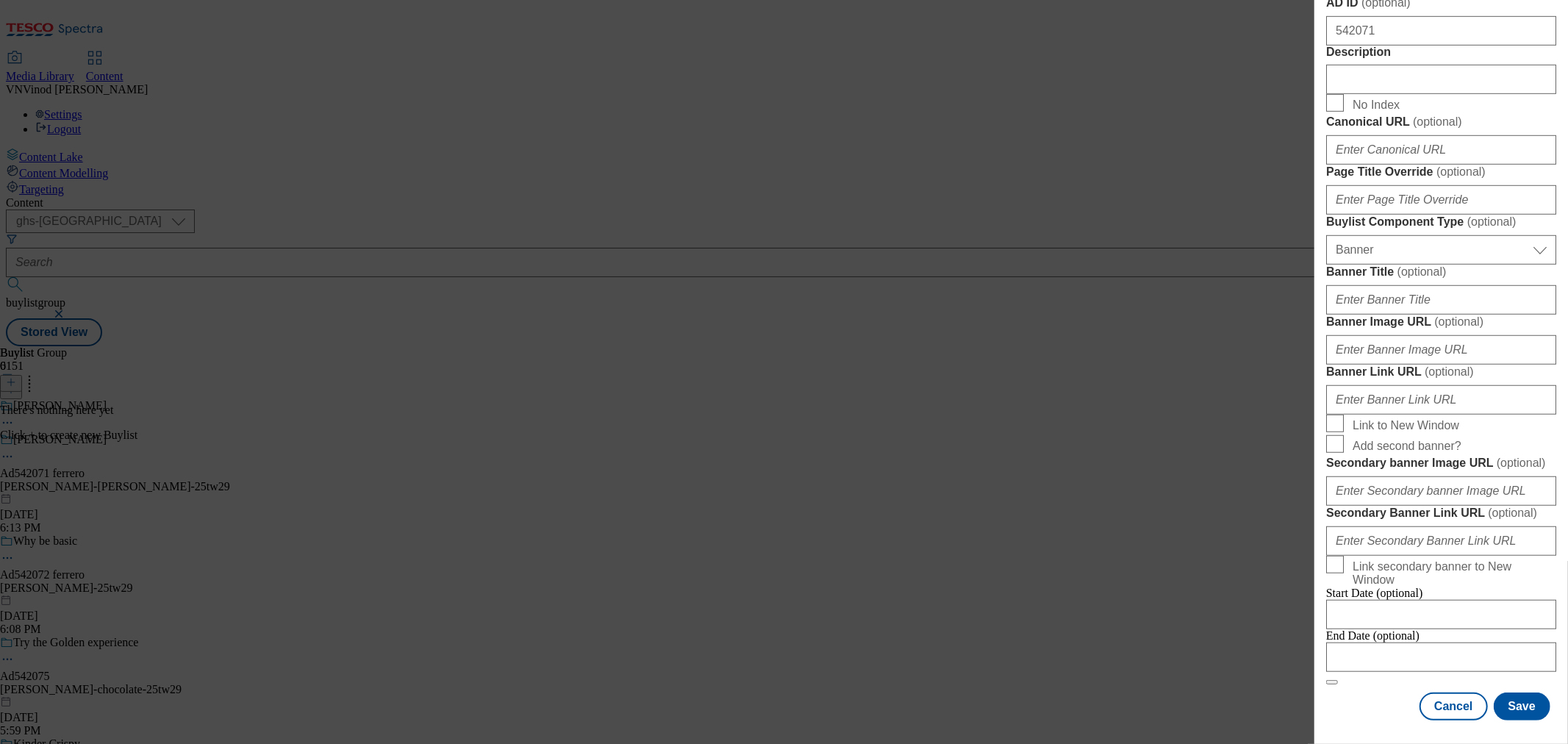
scroll to position [1418, 0]
click at [1428, 643] on input "Modal" at bounding box center [1441, 658] width 230 height 29
select select "2025"
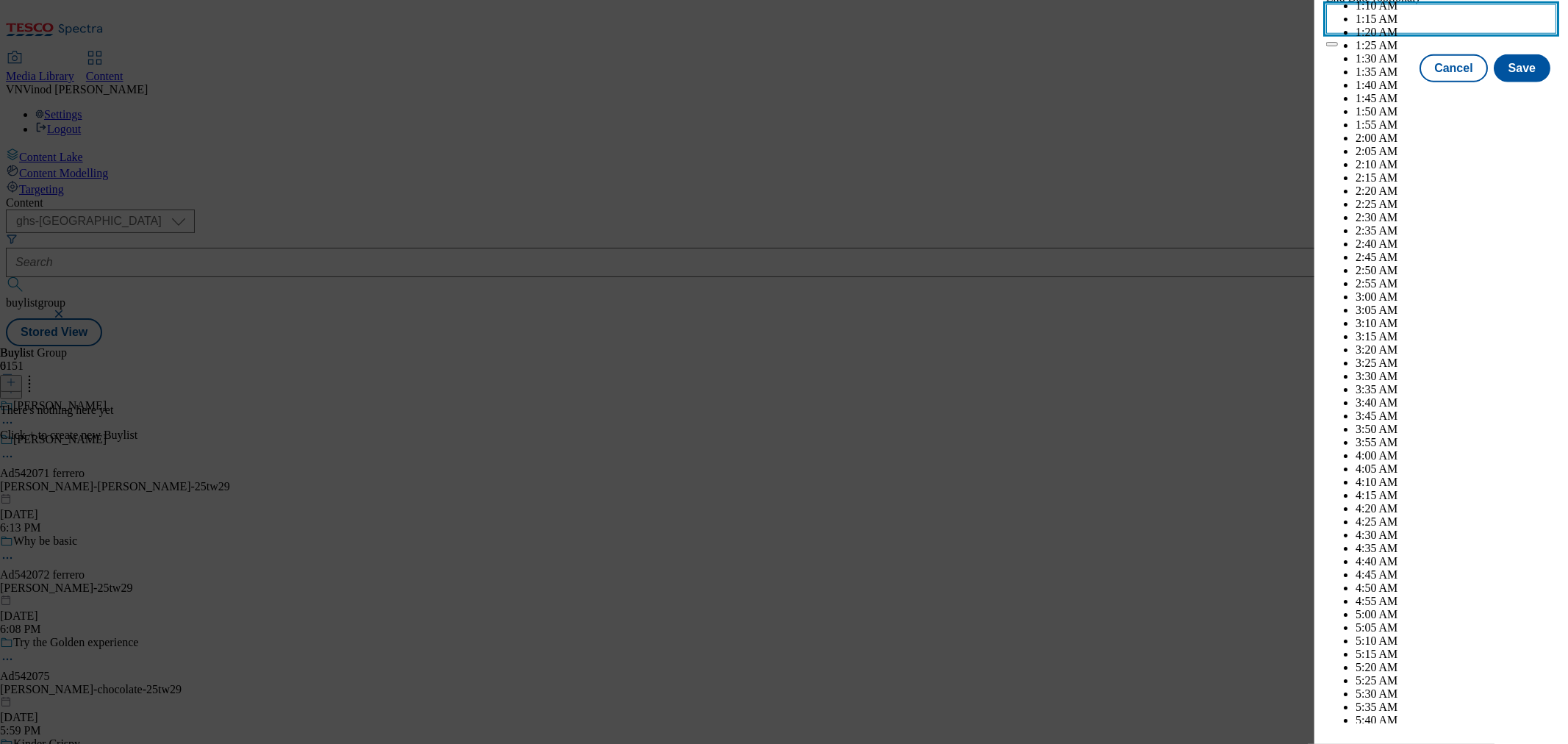
scroll to position [5938, 0]
select select "November"
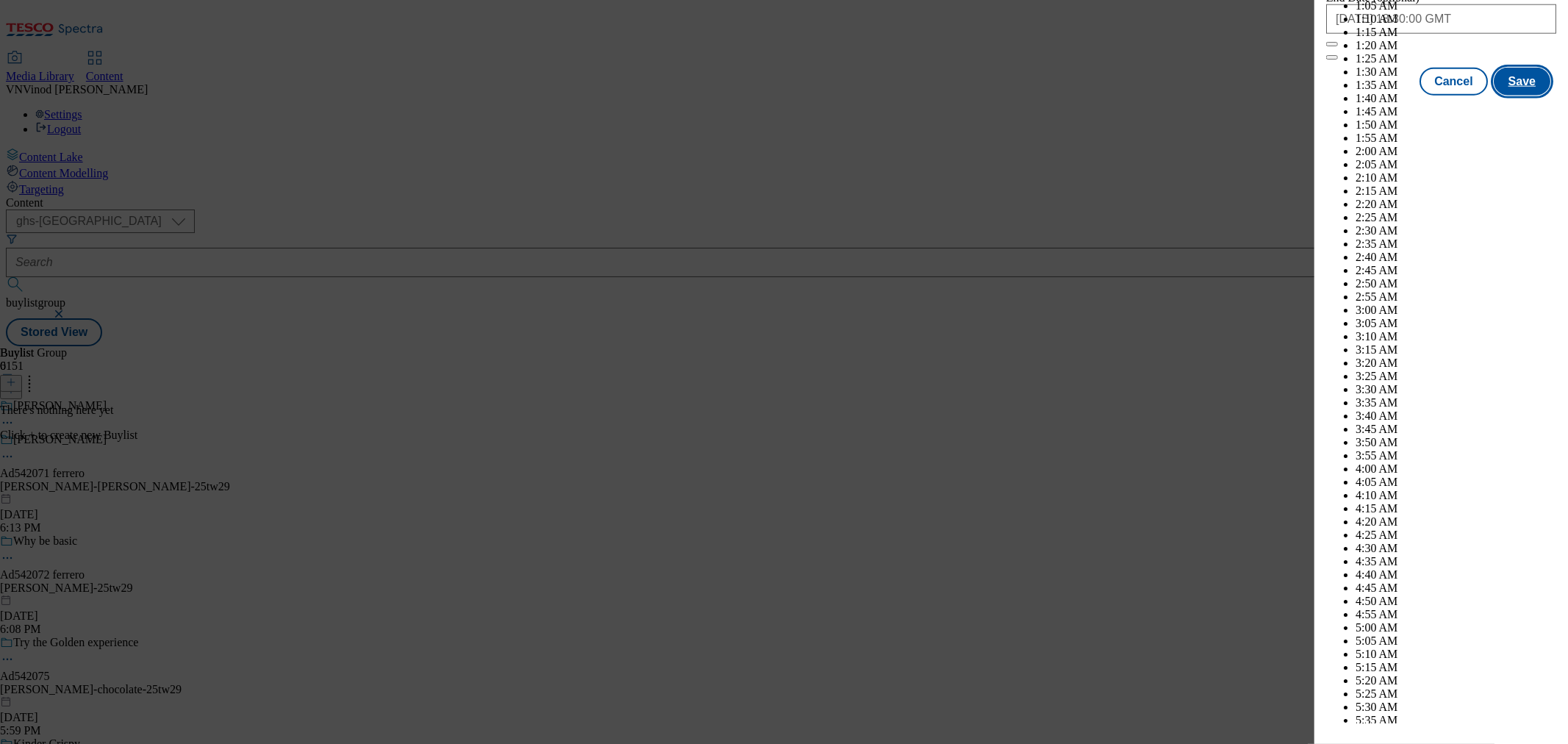
click at [1506, 96] on button "Save" at bounding box center [1522, 82] width 57 height 28
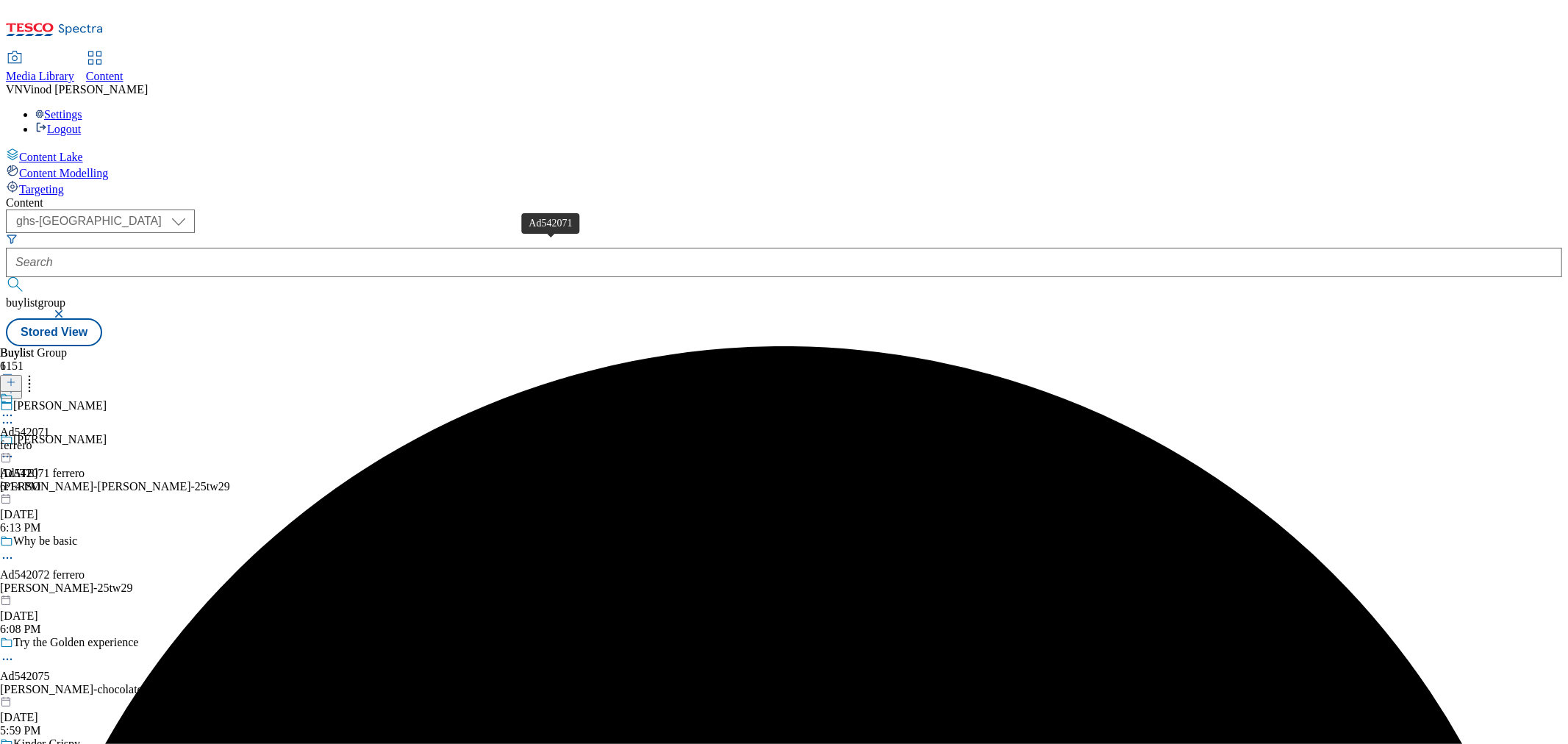
click at [50, 426] on div "Ad542071" at bounding box center [25, 432] width 50 height 13
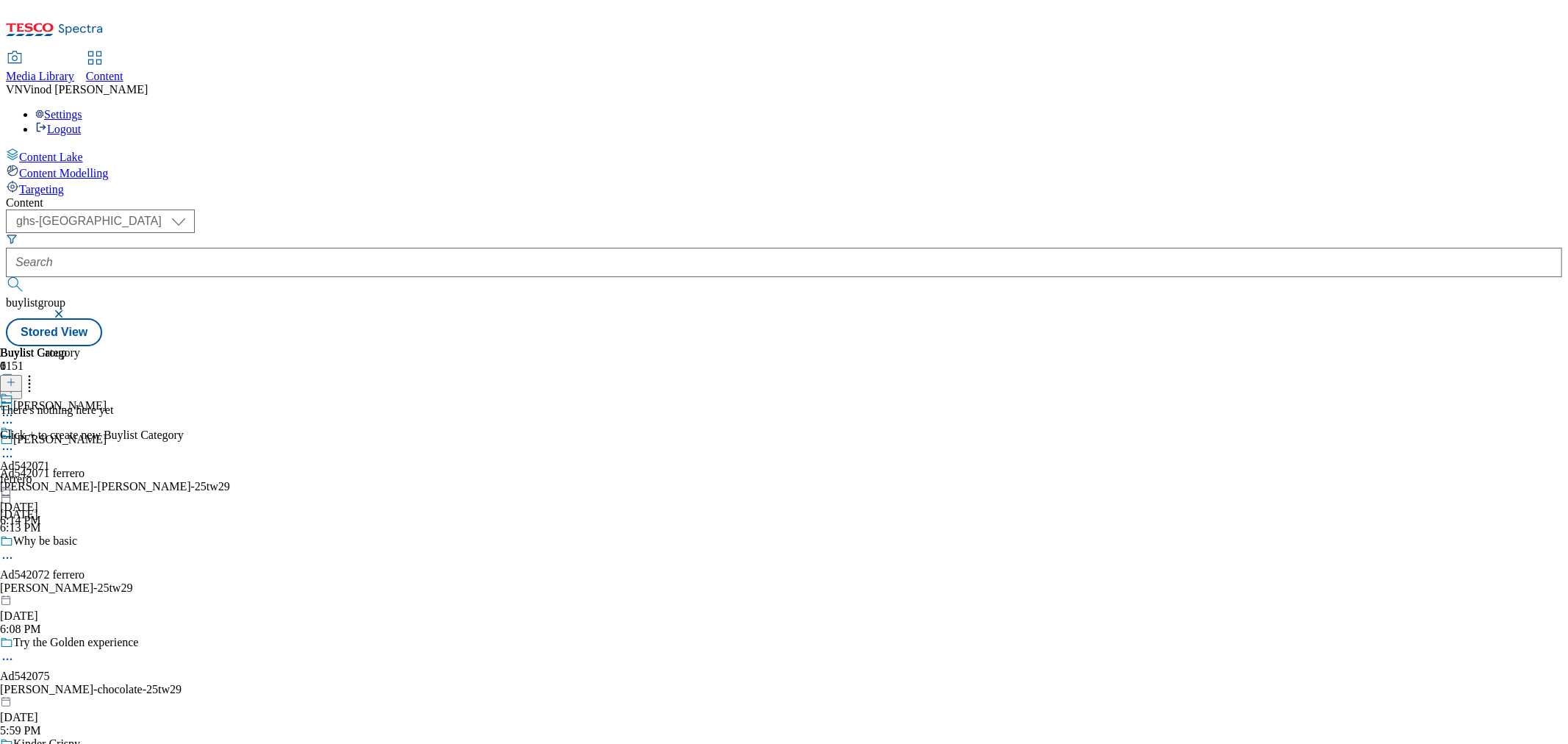
click at [17, 377] on icon at bounding box center [10, 382] width 10 height 10
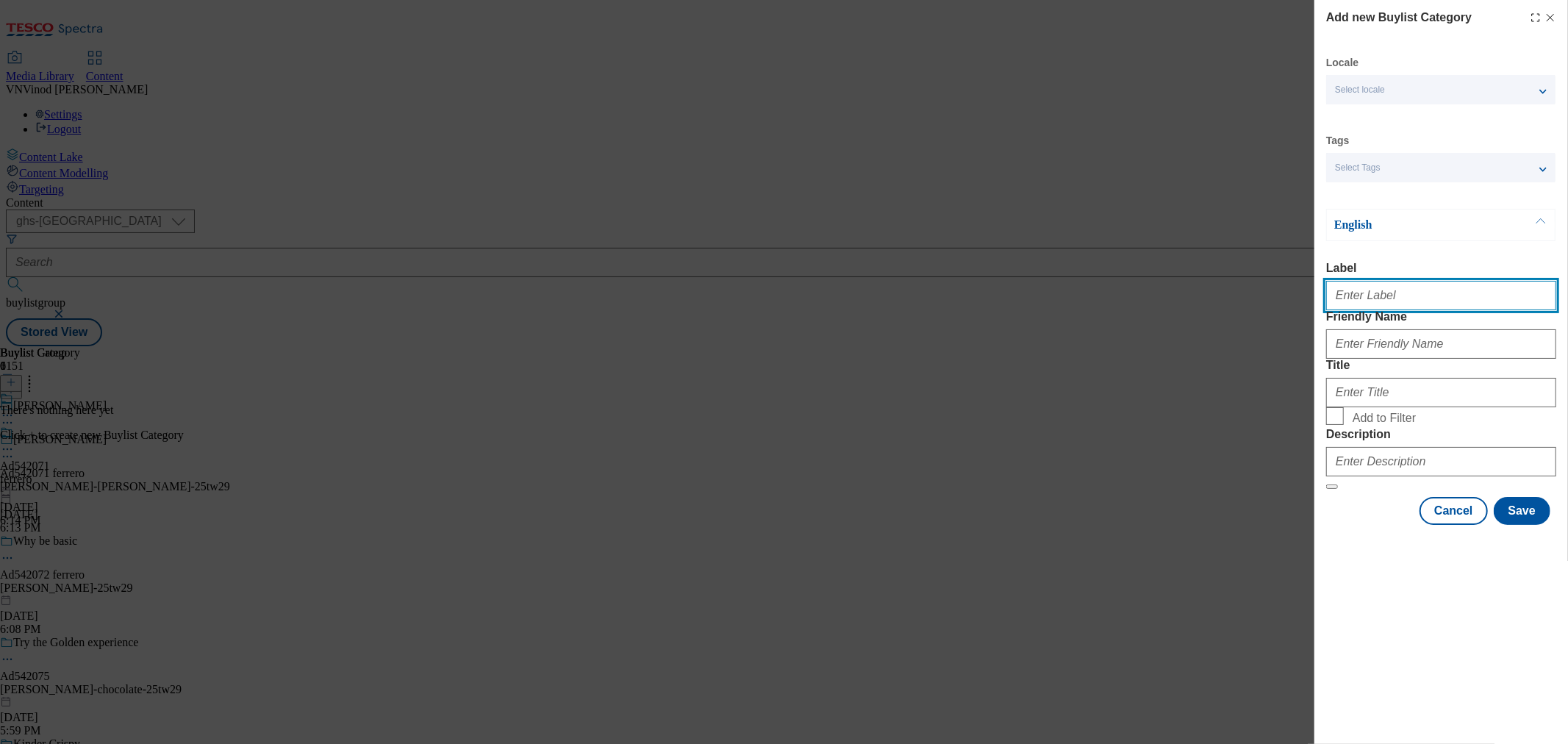
click at [1377, 309] on input "Label" at bounding box center [1441, 295] width 230 height 29
paste input "542071"
type input "Ad542071"
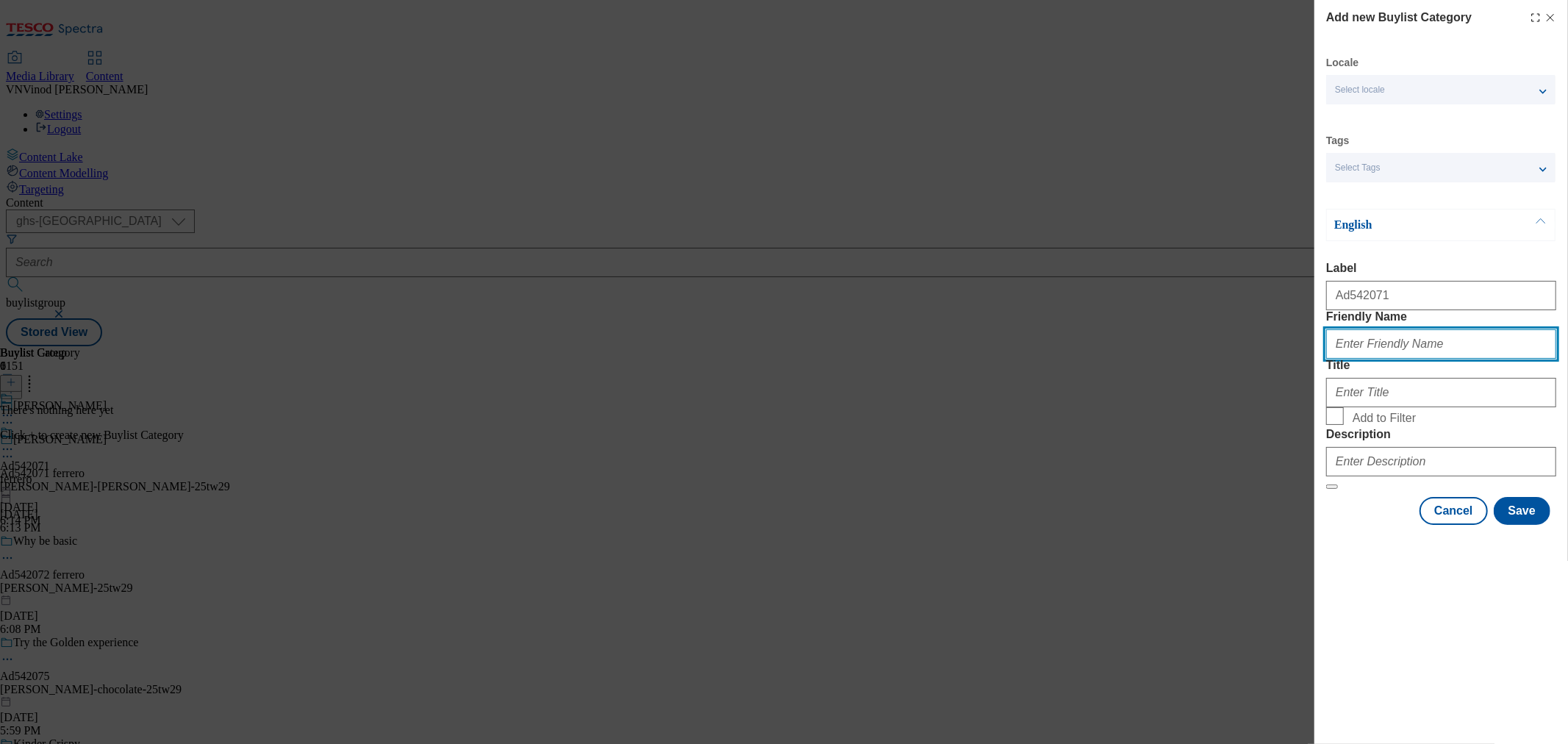
click at [1412, 359] on input "Friendly Name" at bounding box center [1441, 344] width 230 height 29
paste input "[PERSON_NAME]-[PERSON_NAME]"
type input "[PERSON_NAME]-[PERSON_NAME]"
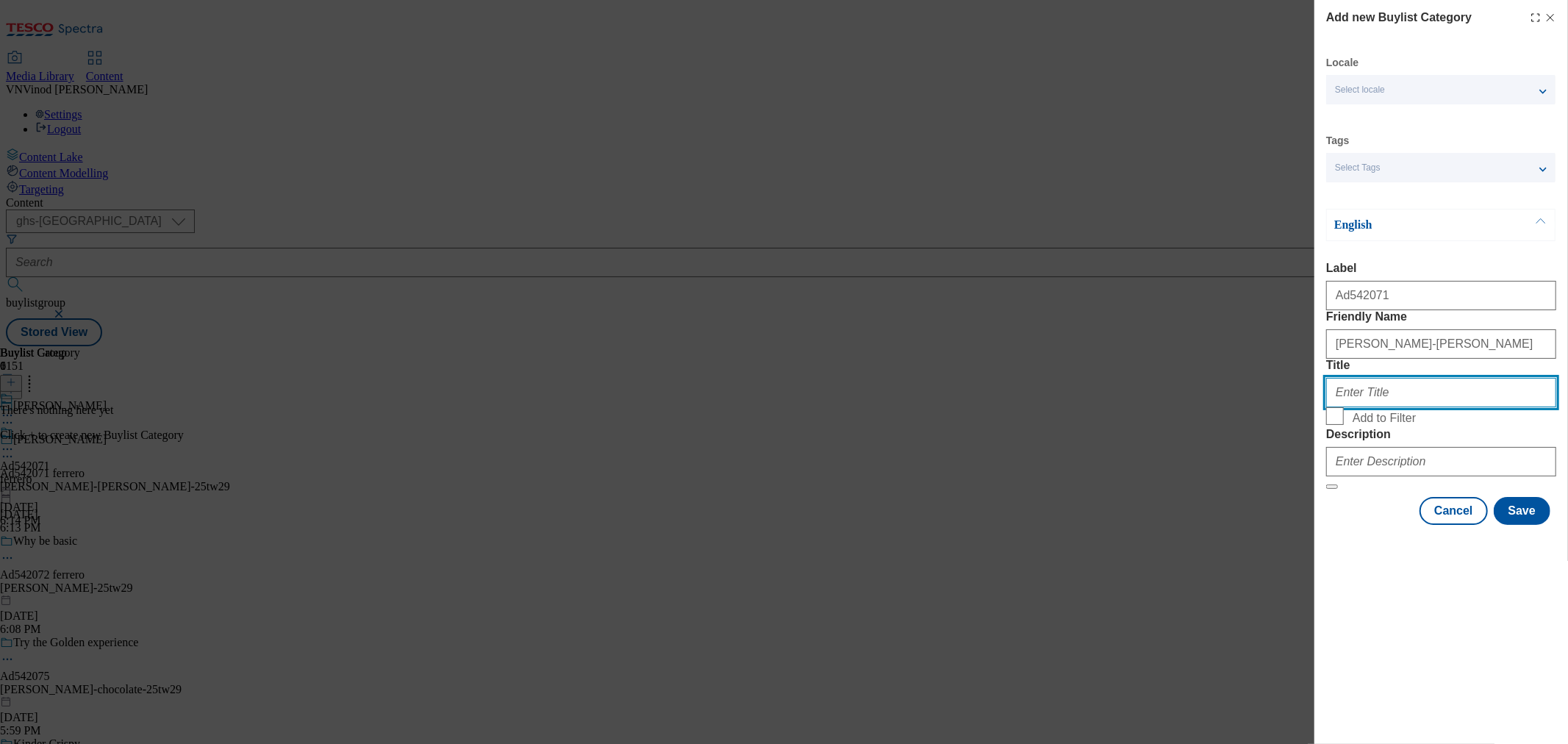
click at [1397, 407] on input "Title" at bounding box center [1441, 393] width 230 height 29
paste input "Ferrero"
type input "Ferrero"
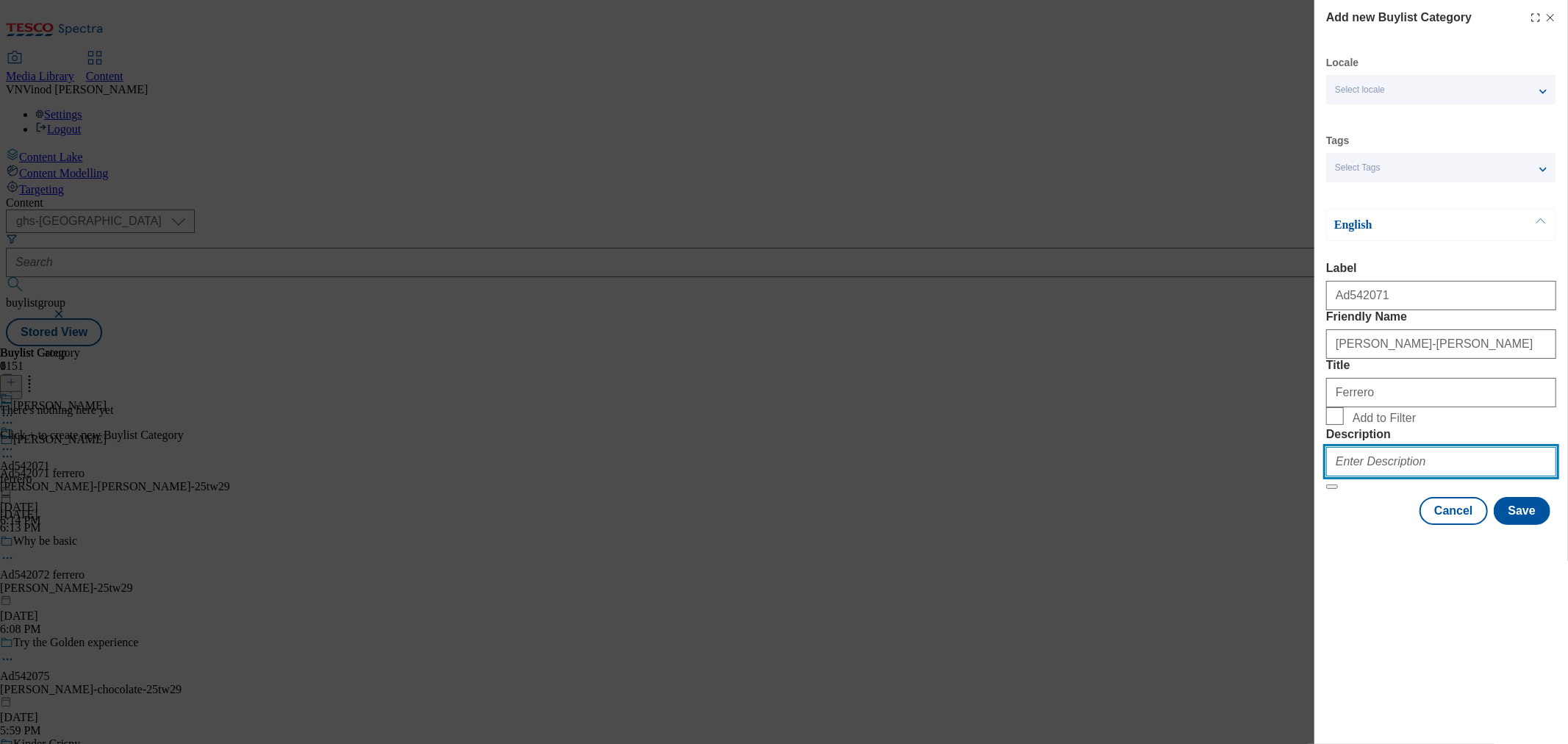
click at [1402, 476] on input "Description" at bounding box center [1441, 462] width 230 height 29
click at [1525, 525] on button "Save" at bounding box center [1522, 511] width 57 height 28
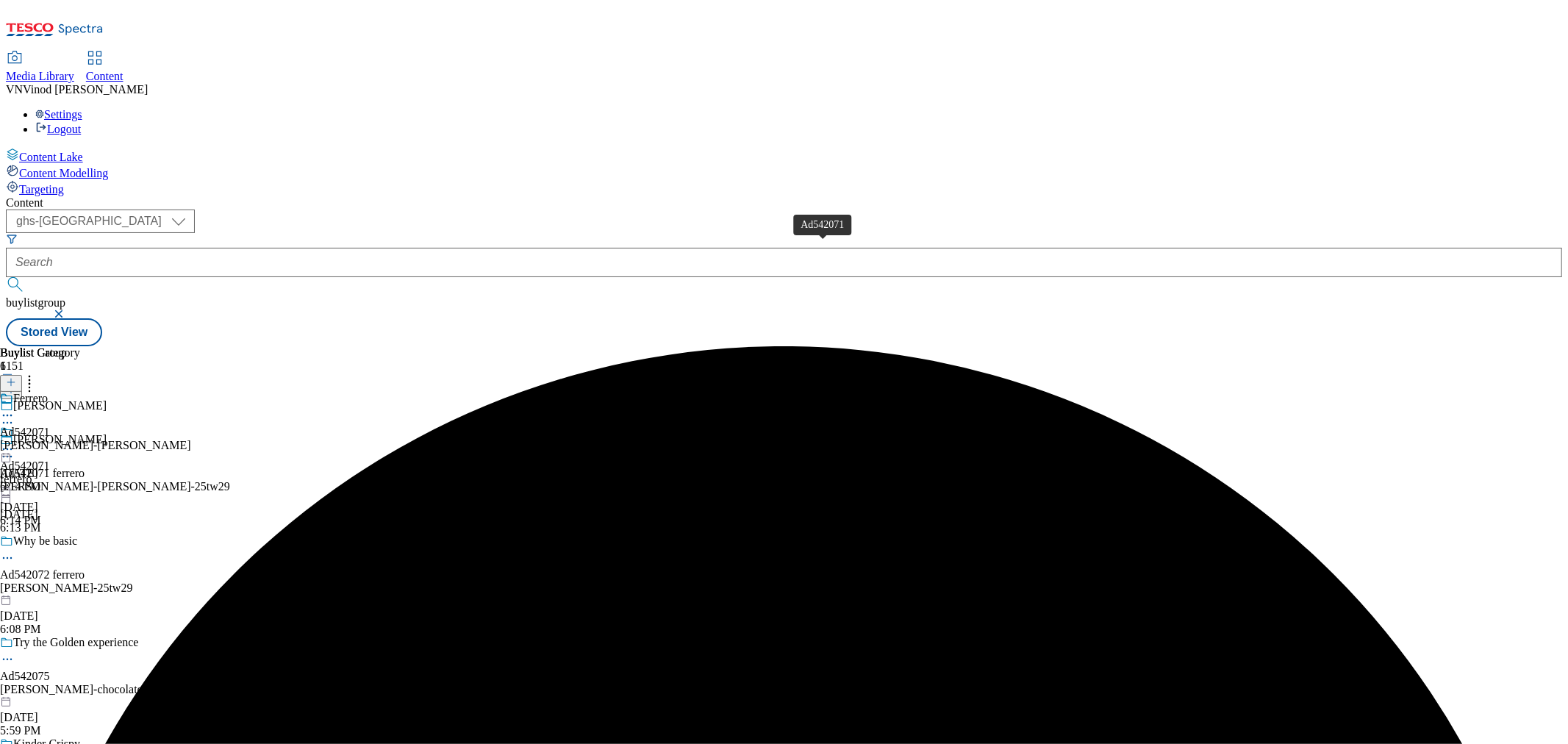
click at [50, 426] on div "Ad542071" at bounding box center [25, 432] width 50 height 13
click at [17, 377] on icon at bounding box center [10, 382] width 10 height 10
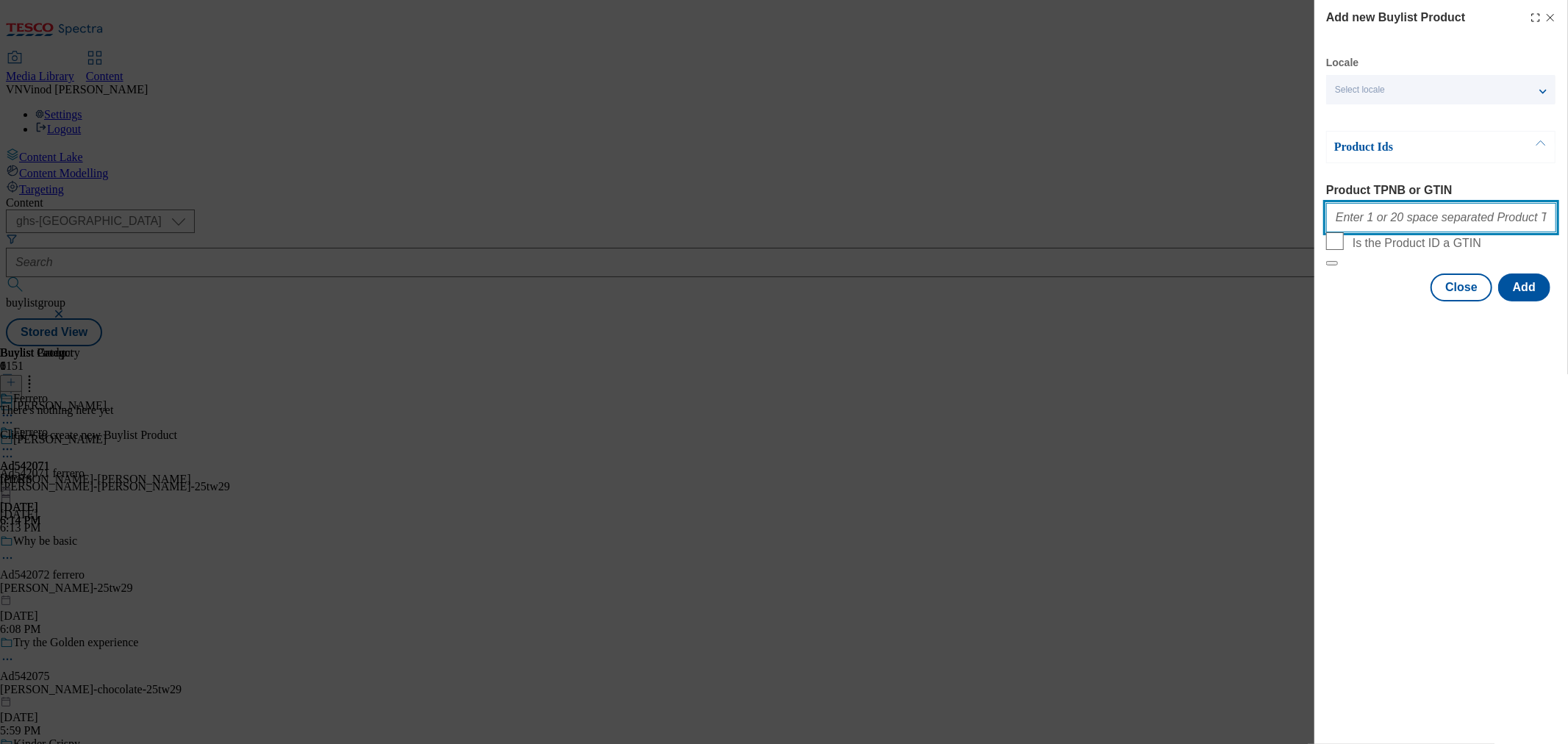
click at [1457, 223] on input "Product TPNB or GTIN" at bounding box center [1441, 218] width 230 height 29
paste input "80533512 96101679"
type input "80533512 96101679"
click at [1526, 302] on button "Add" at bounding box center [1524, 287] width 52 height 28
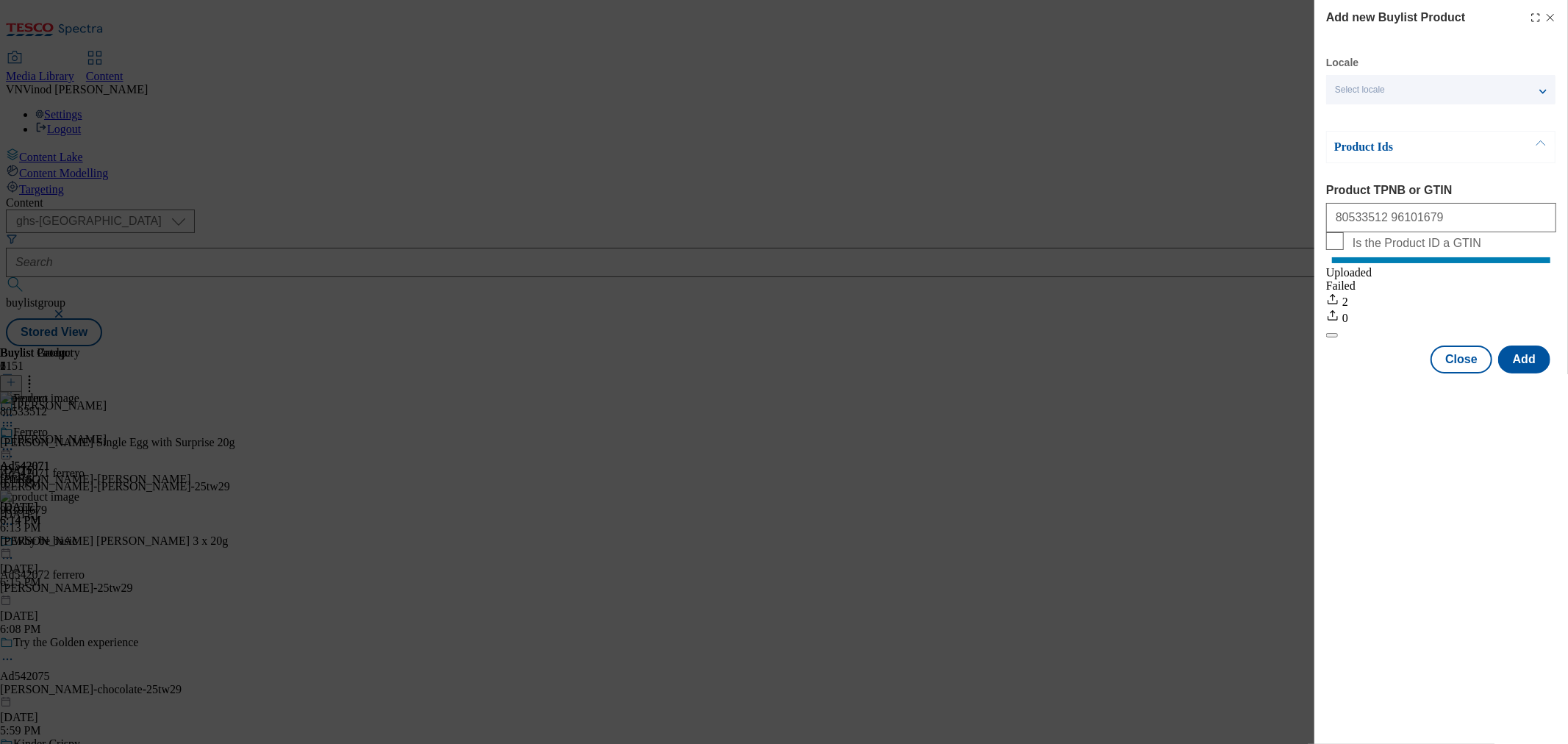
click at [1551, 20] on icon "Modal" at bounding box center [1550, 17] width 12 height 12
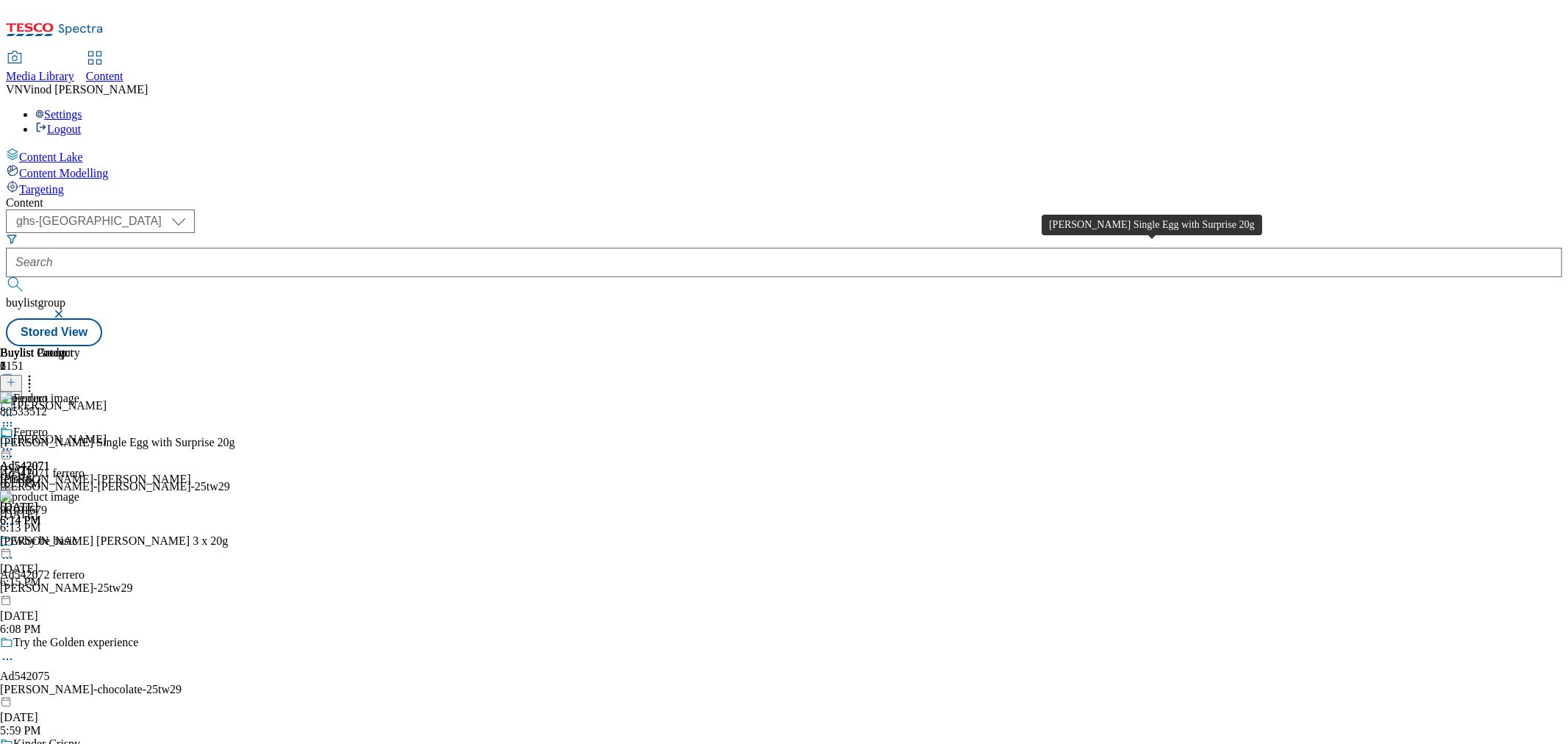
click at [235, 436] on div "[PERSON_NAME] Single Egg with Surprise 20g" at bounding box center [118, 442] width 235 height 13
copy div "[PERSON_NAME] Single Egg with Surprise 20g"
click at [9, 456] on circle at bounding box center [7, 457] width 2 height 2
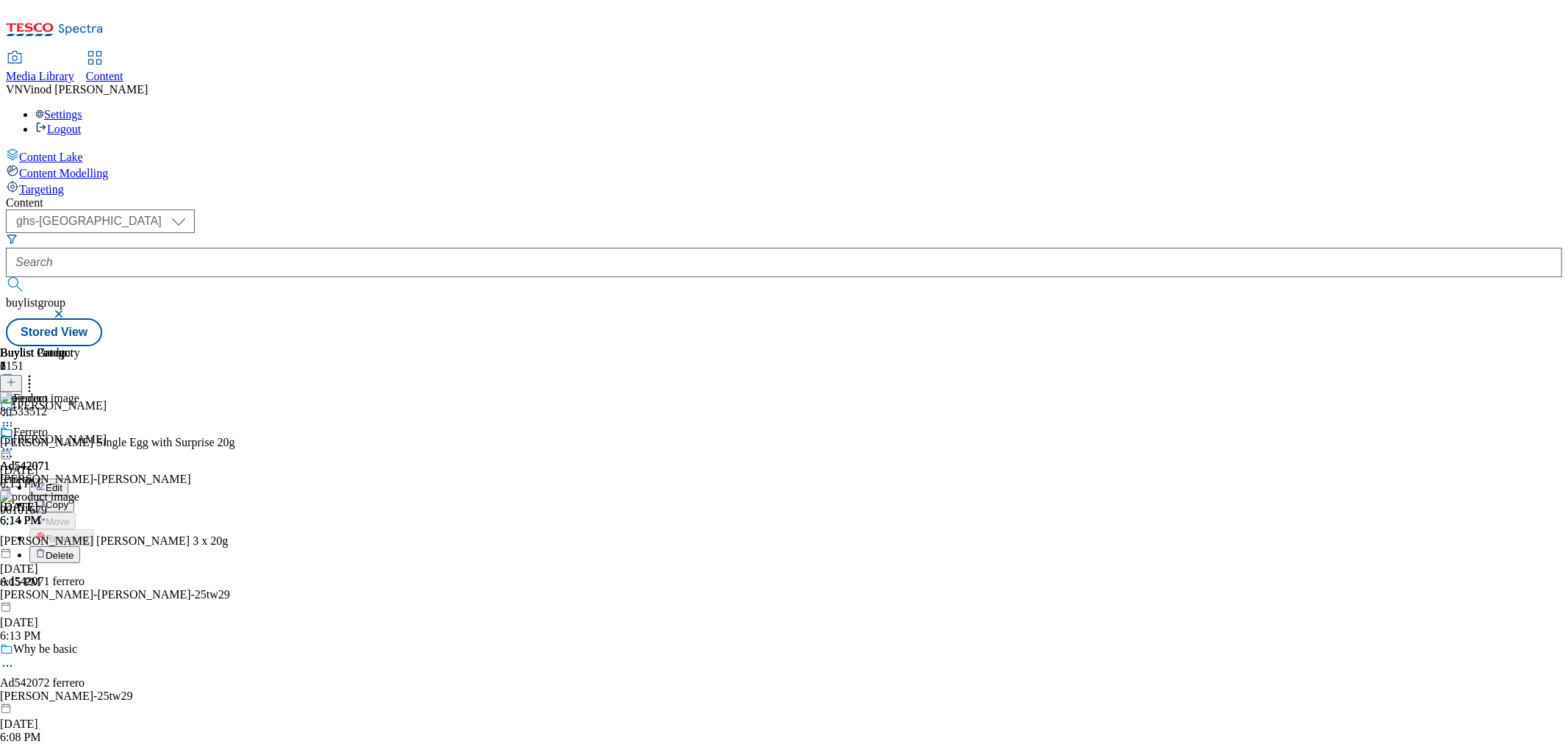
click at [68, 479] on button "Edit" at bounding box center [49, 487] width 39 height 17
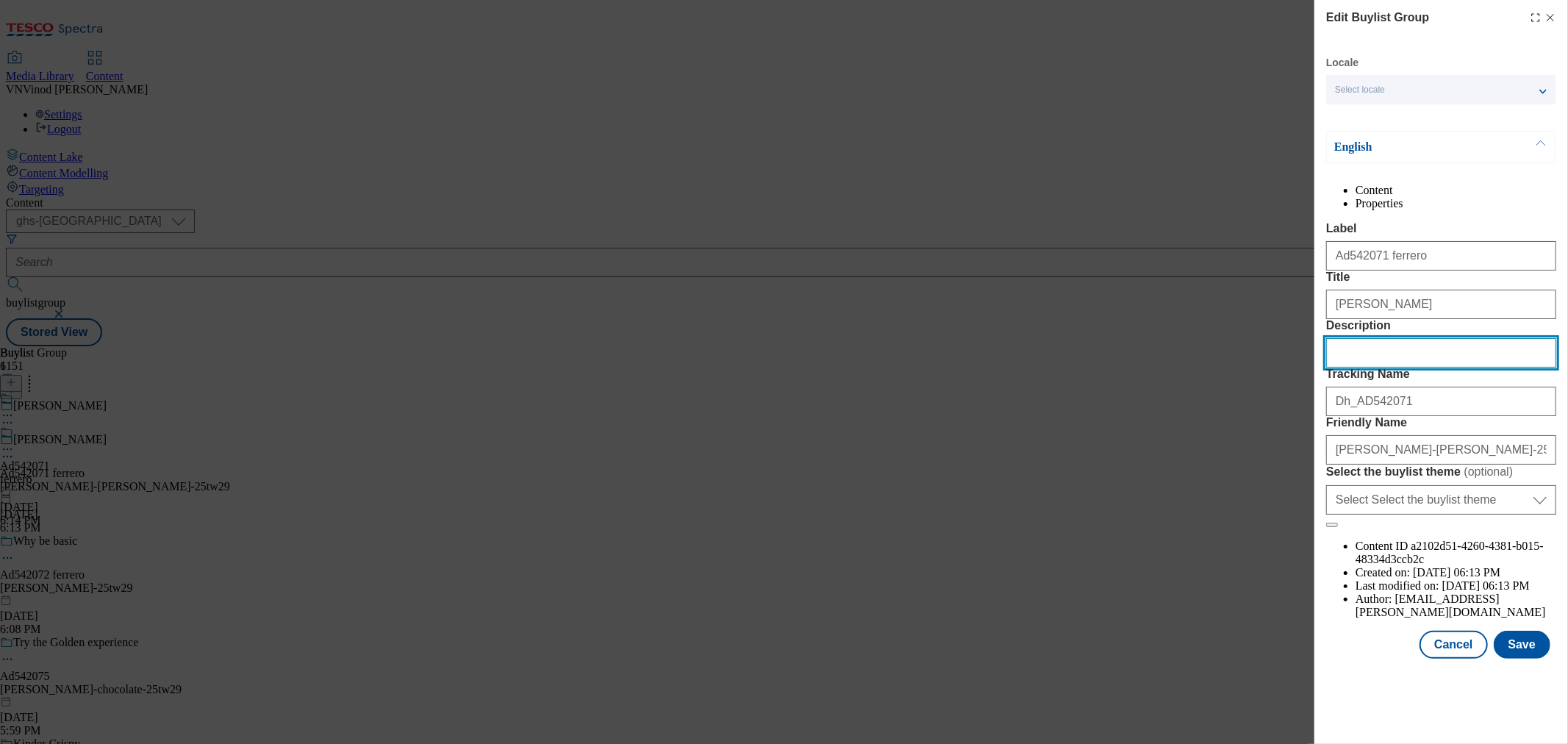
click at [1376, 368] on input "Description" at bounding box center [1441, 353] width 230 height 29
paste input "[PERSON_NAME] Single Egg with Surprise 20g"
type input "[PERSON_NAME] Single Egg with Surprise 20g"
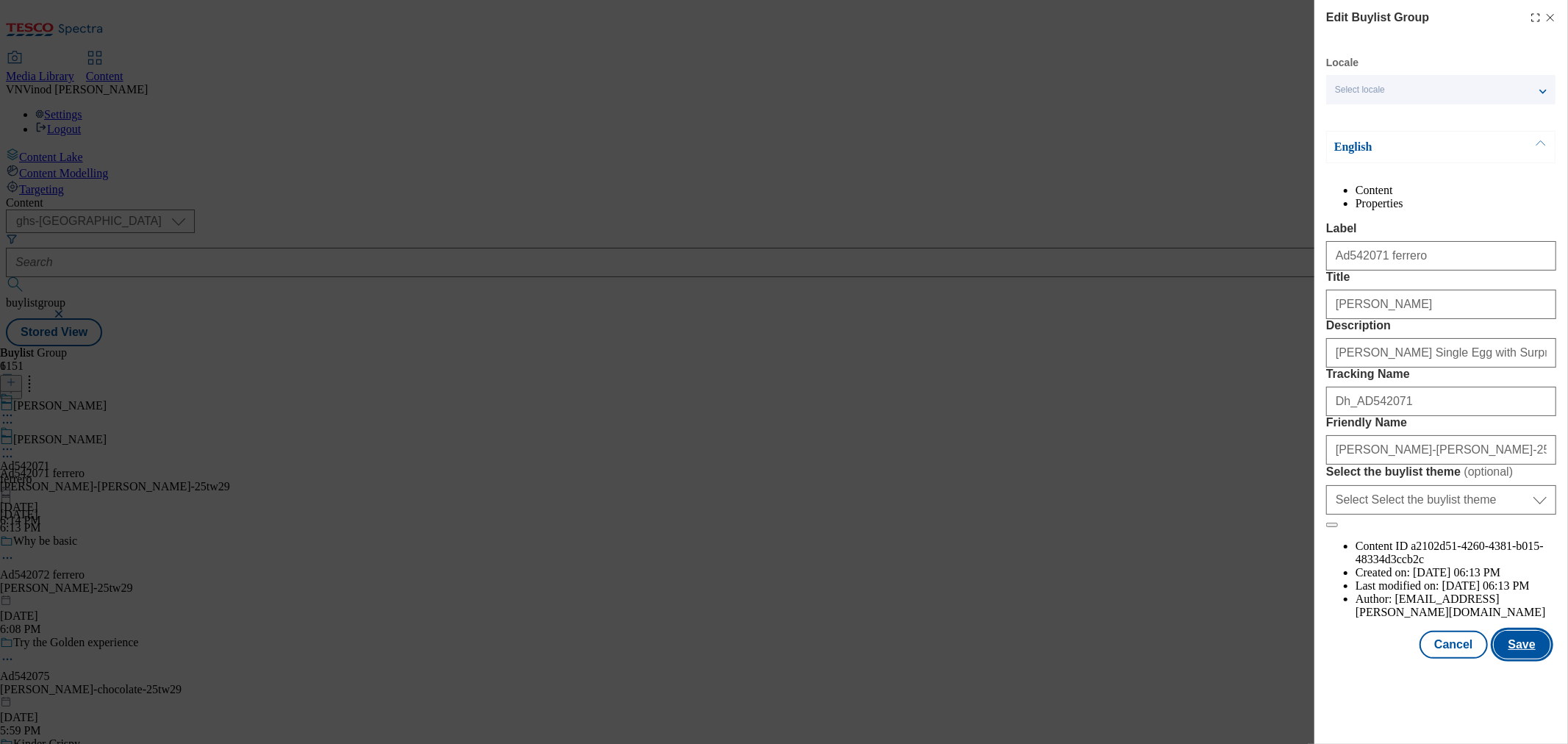
click at [1511, 659] on button "Save" at bounding box center [1522, 645] width 57 height 28
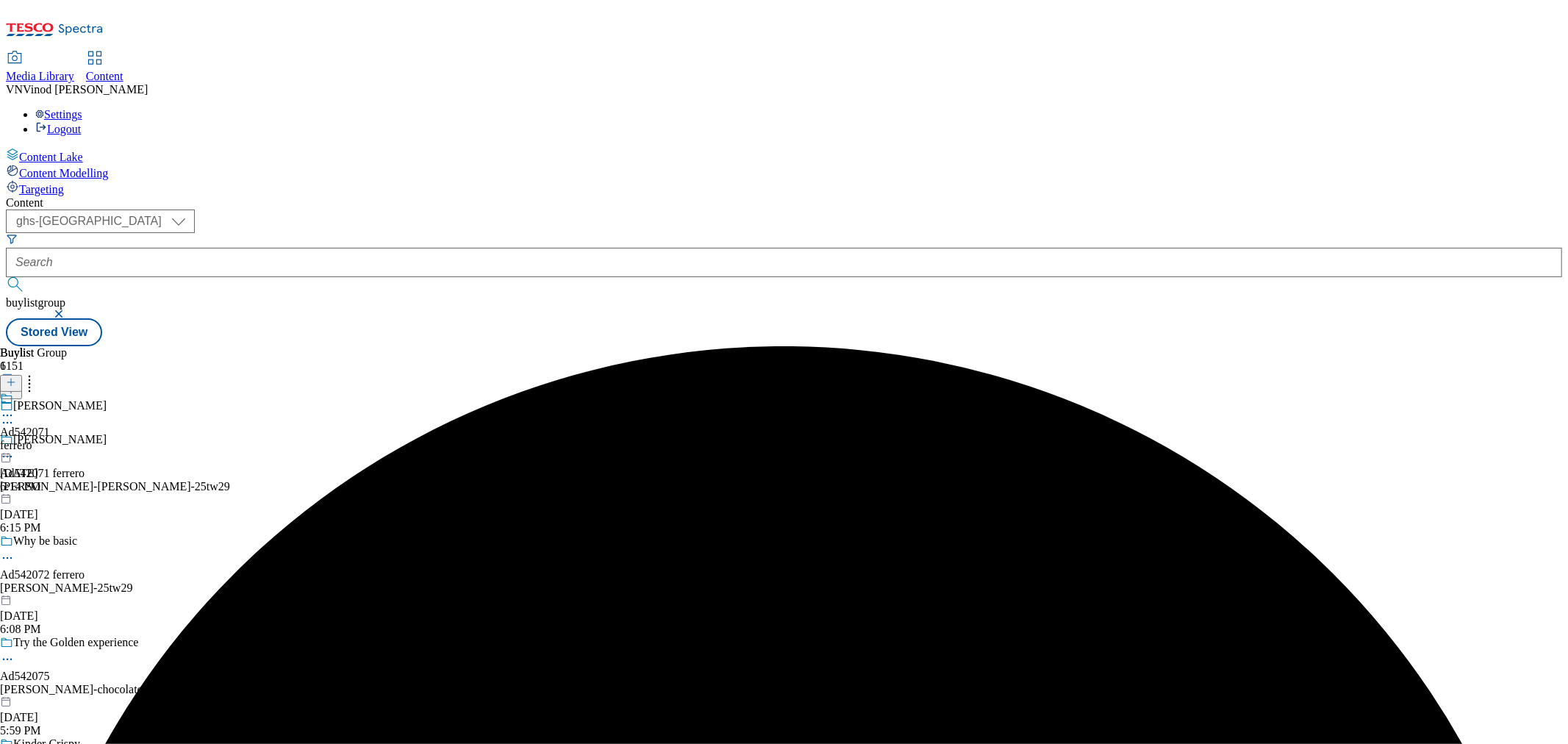
click at [15, 408] on icon at bounding box center [7, 416] width 15 height 15
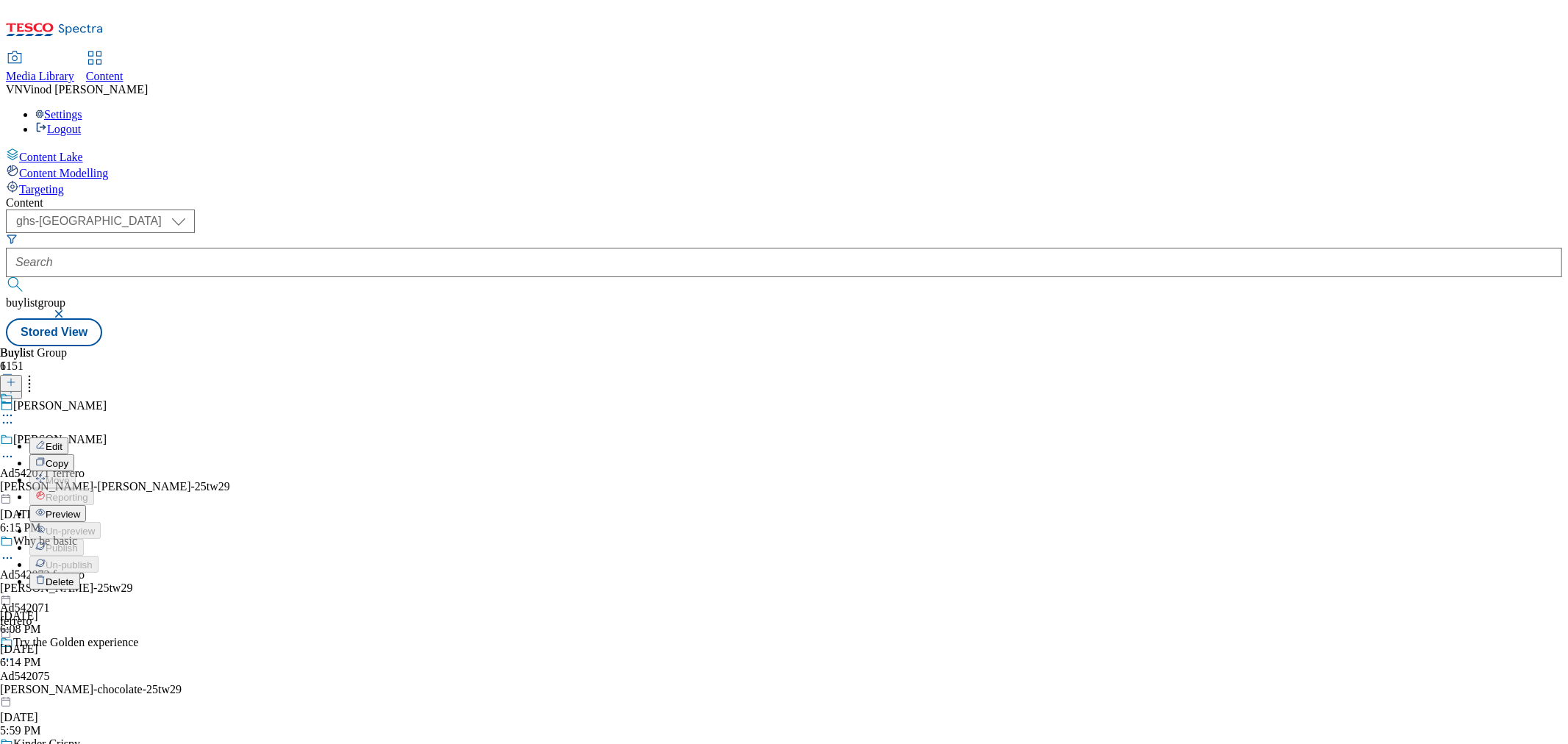
click at [62, 441] on span "Edit" at bounding box center [54, 447] width 17 height 11
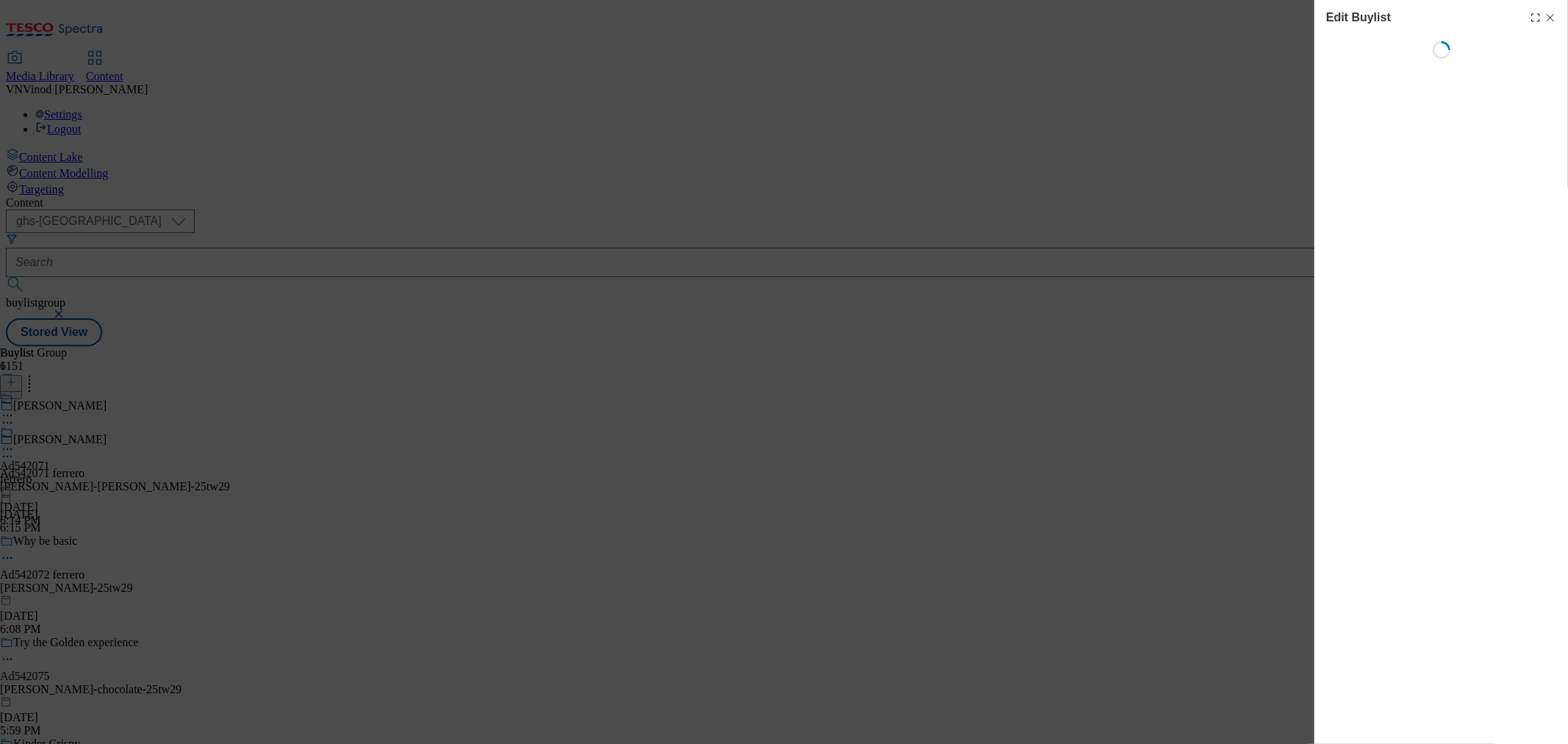
select select "tactical"
select select "supplier funded short term 1-3 weeks"
select select "dunnhumby"
select select "Banner"
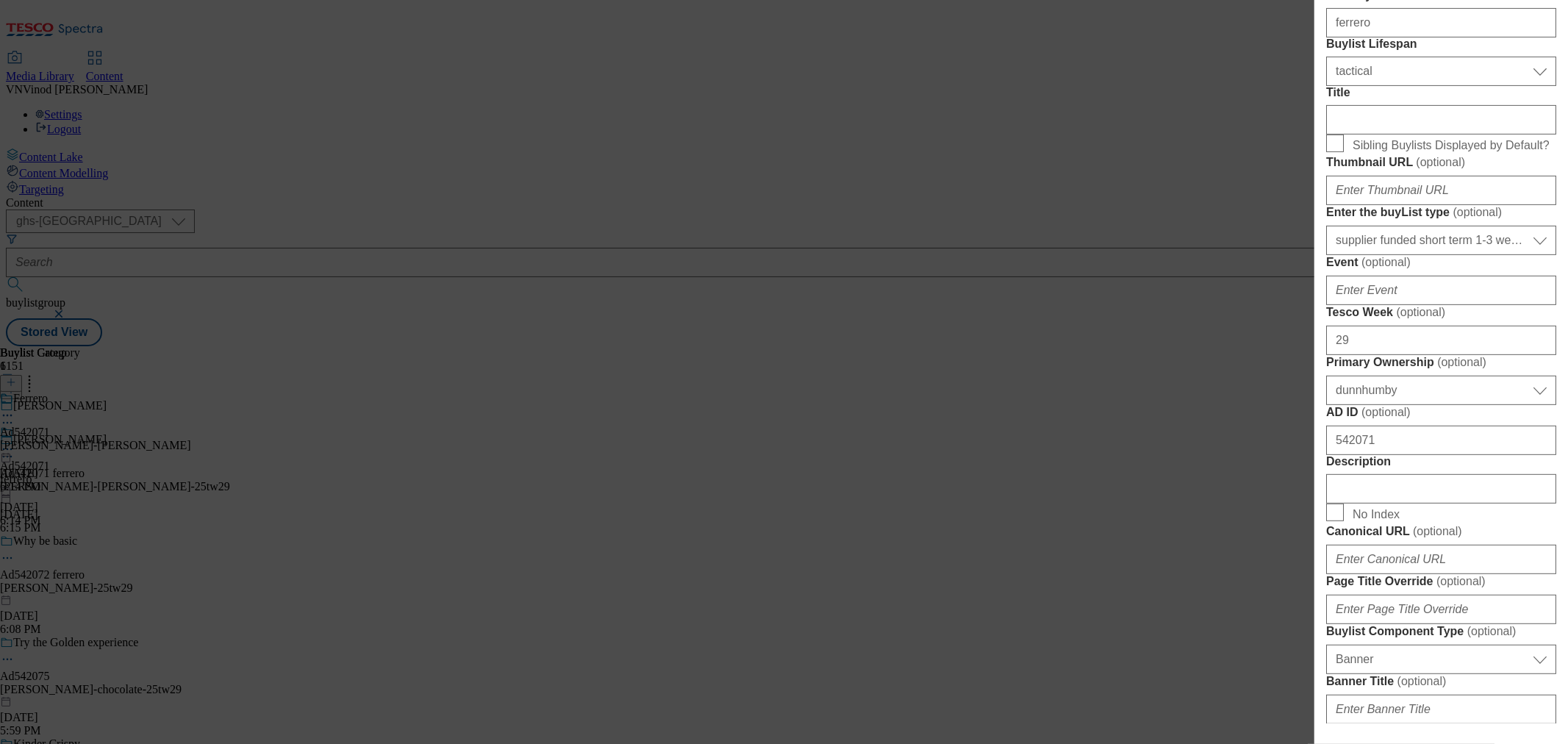
scroll to position [736, 0]
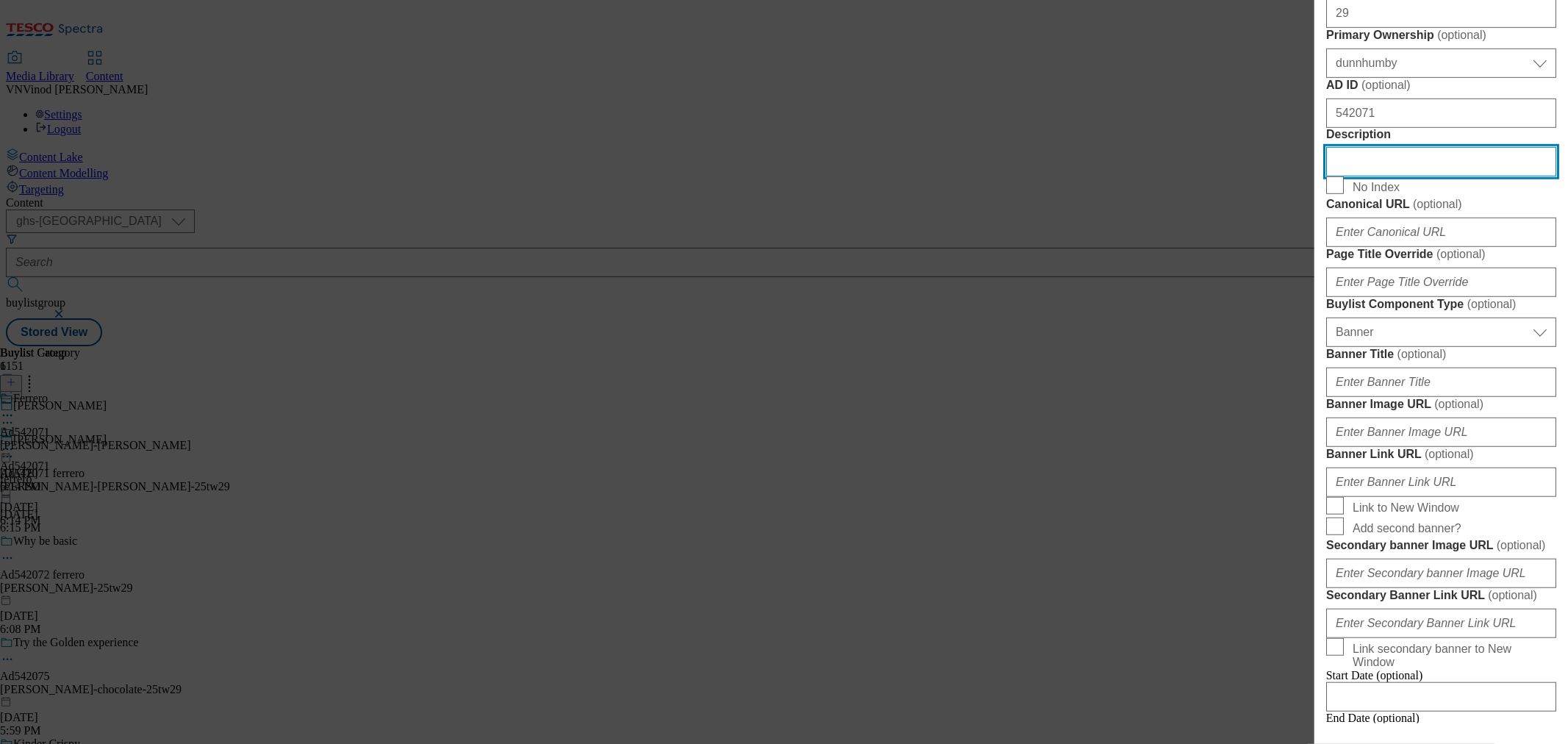
click at [1385, 177] on input "Description" at bounding box center [1441, 162] width 230 height 29
paste input "[PERSON_NAME] Single Egg with Surprise 20g"
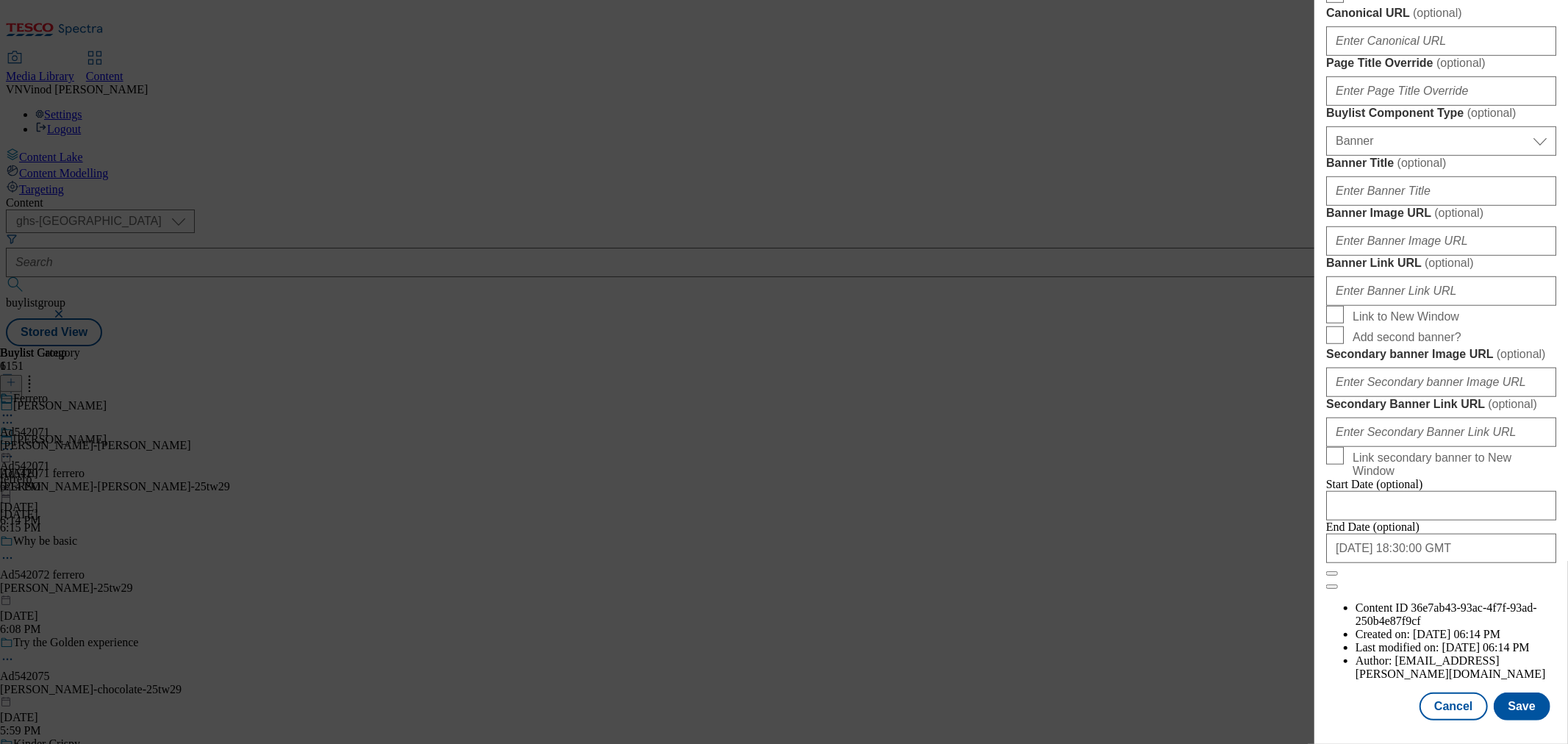
scroll to position [1482, 0]
type input "[PERSON_NAME] Single Egg with Surprise 20g"
click at [1509, 692] on button "Save" at bounding box center [1522, 706] width 57 height 28
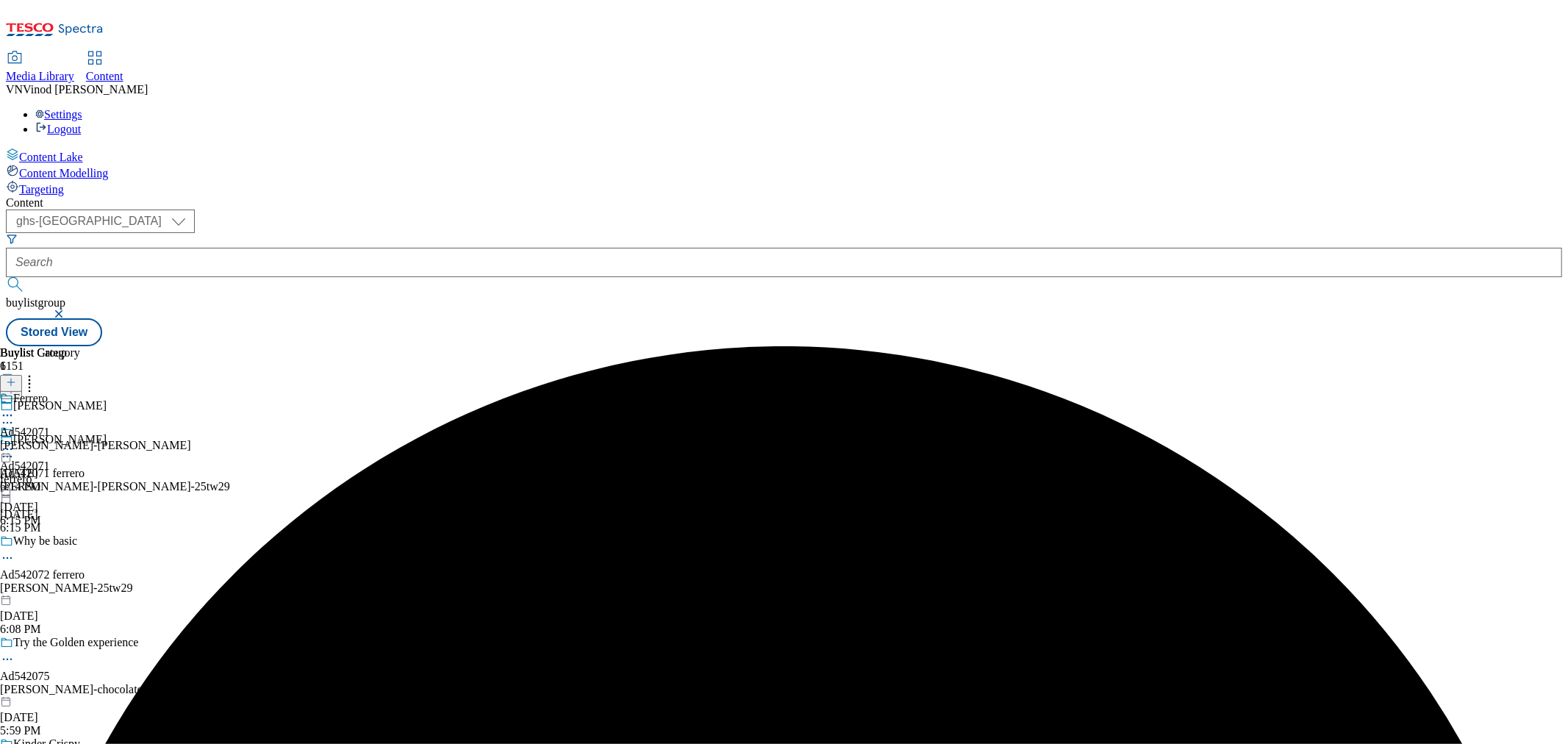
click at [15, 408] on icon at bounding box center [7, 416] width 15 height 15
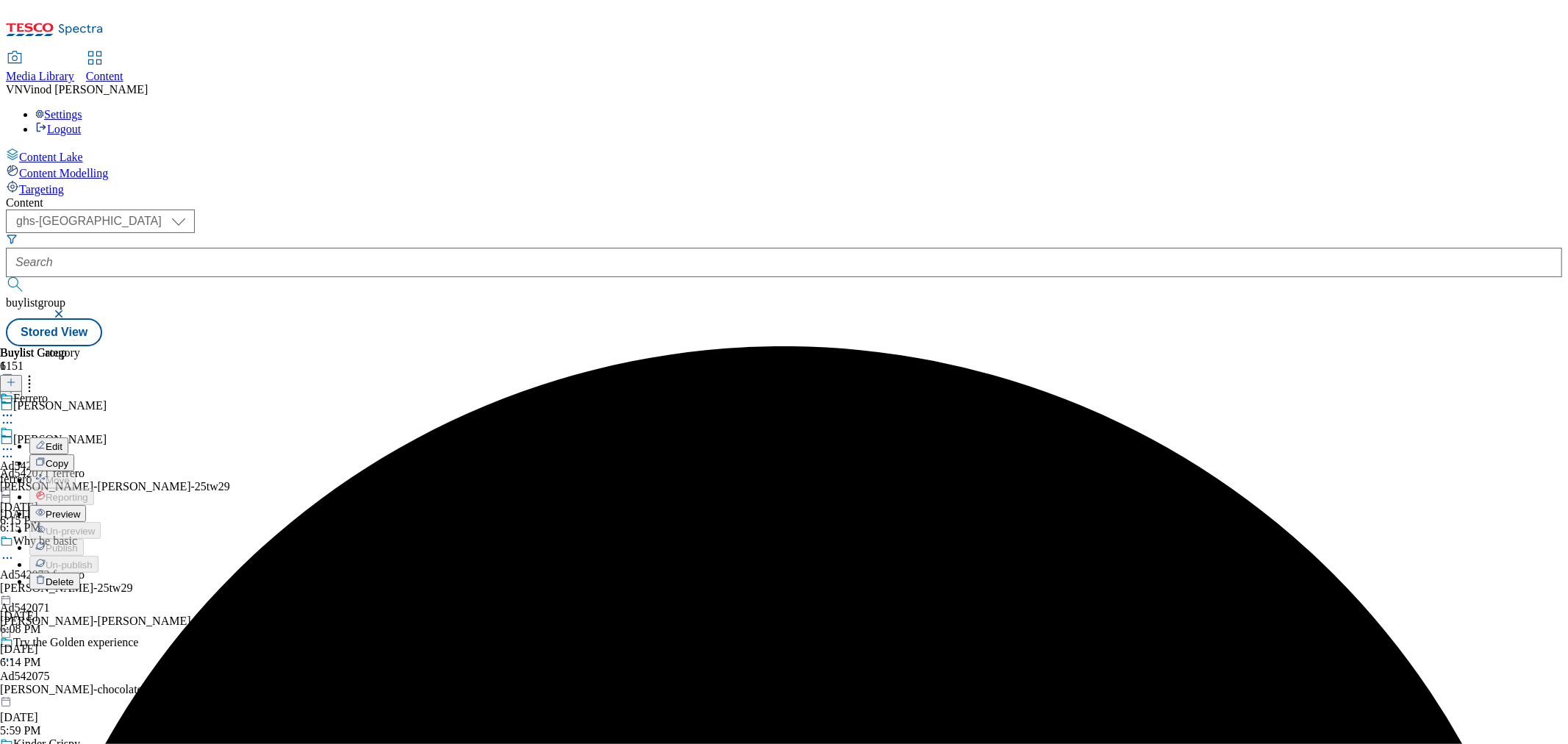
click at [68, 438] on button "Edit" at bounding box center [49, 446] width 39 height 17
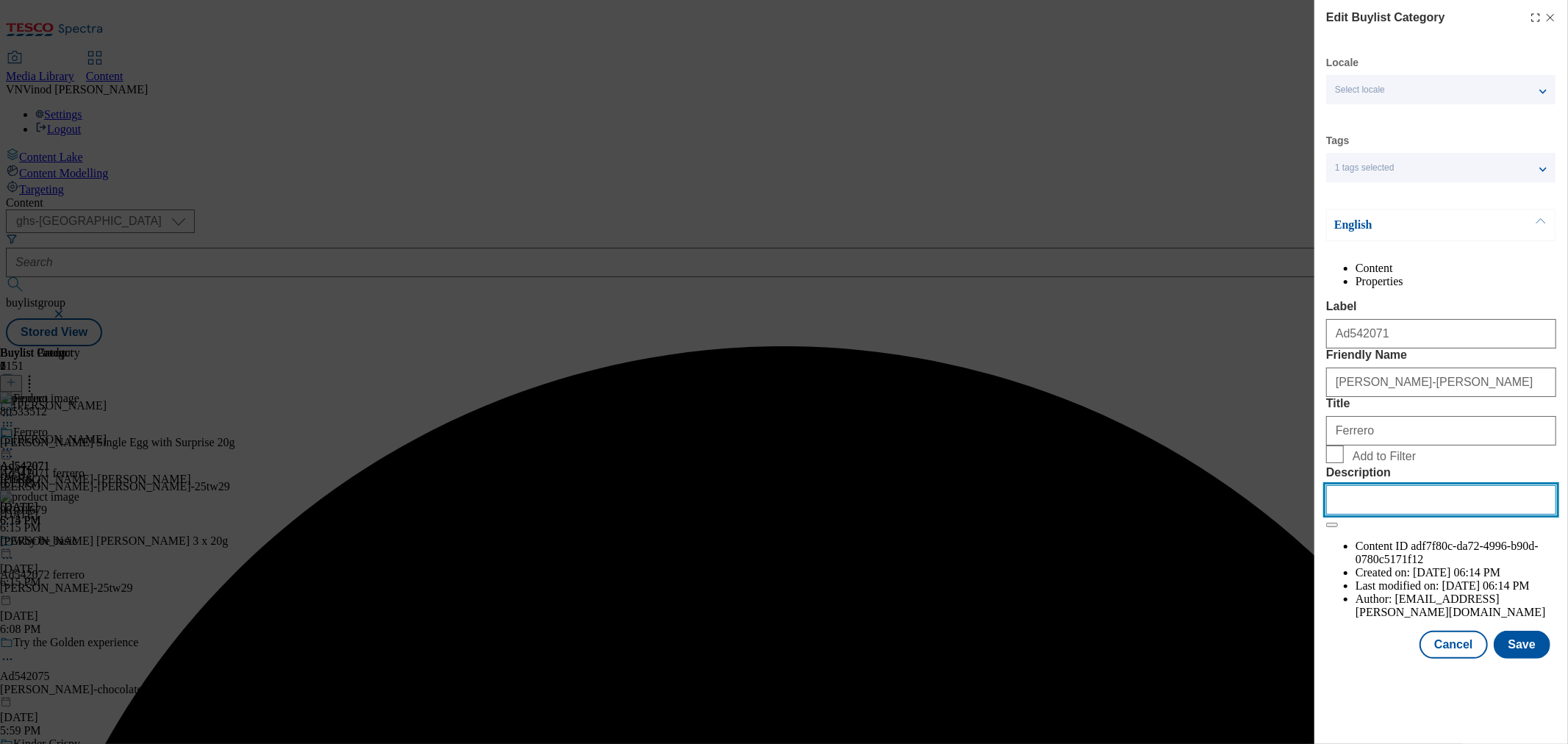
click at [1378, 515] on input "Description" at bounding box center [1441, 500] width 230 height 29
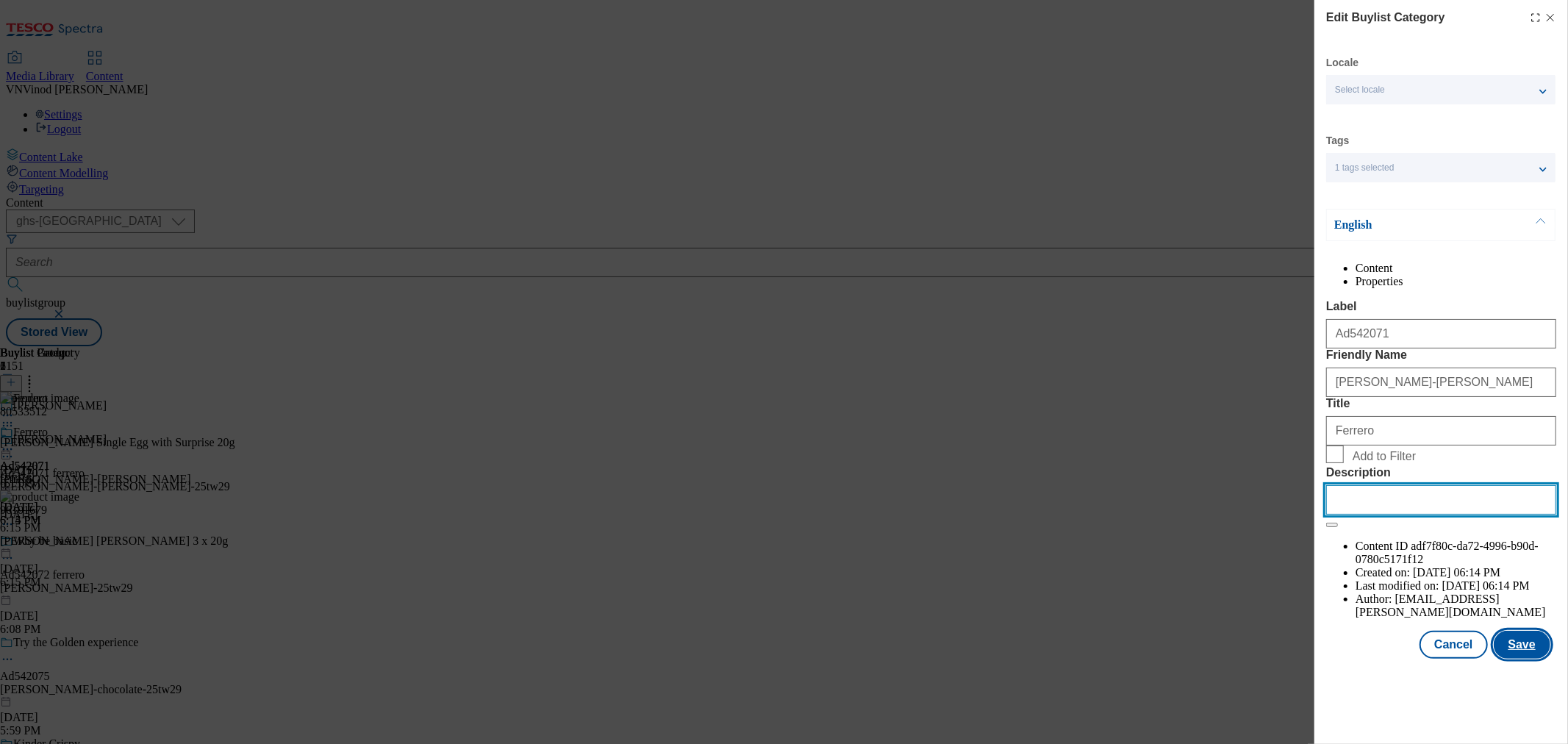
paste input "[PERSON_NAME] Single Egg with Surprise 20g"
type input "[PERSON_NAME] Single Egg with Surprise 20g"
click at [1523, 659] on button "Save" at bounding box center [1522, 645] width 57 height 28
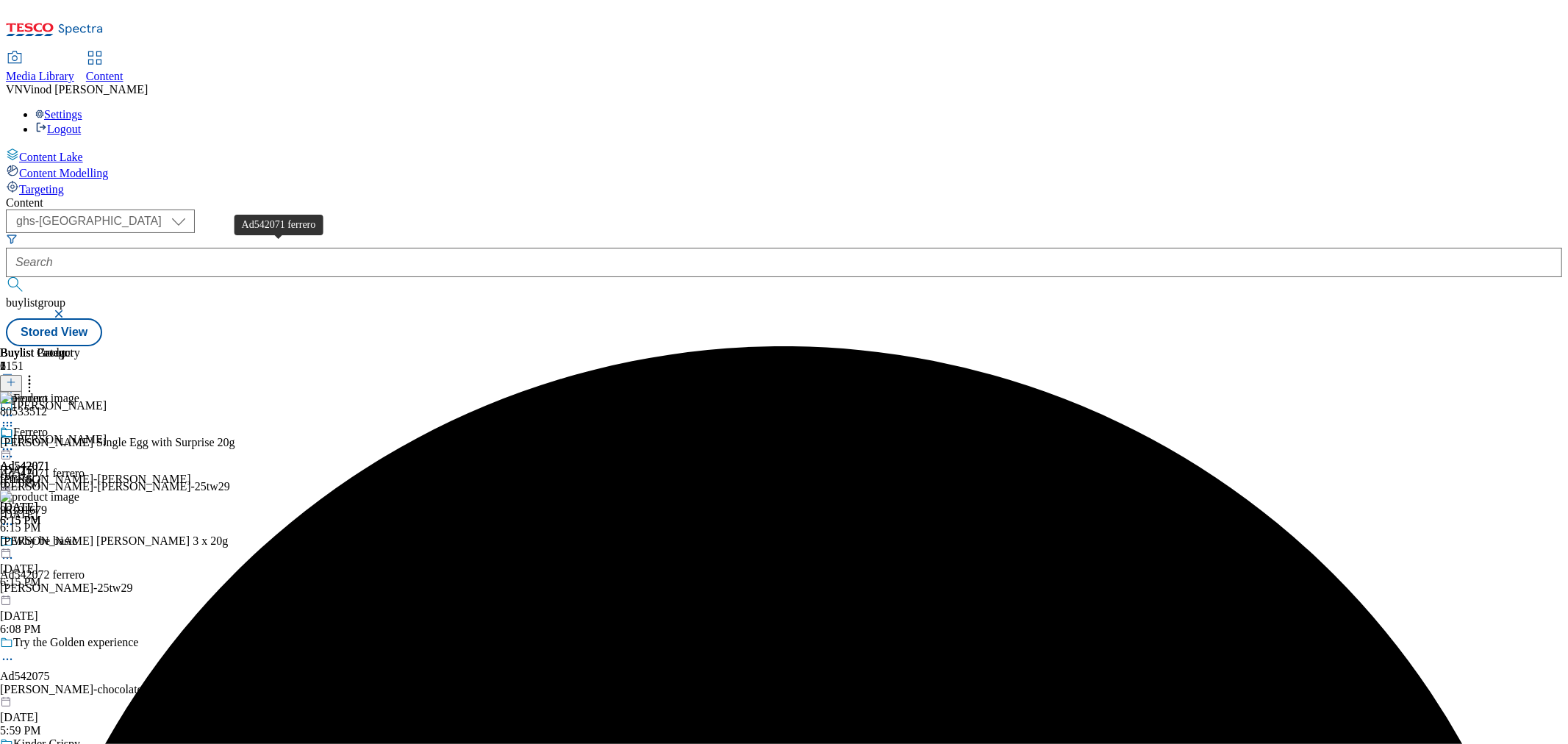
drag, startPoint x: 289, startPoint y: 252, endPoint x: 403, endPoint y: 193, distance: 128.4
click at [85, 467] on div "Ad542071 ferrero" at bounding box center [42, 474] width 85 height 13
